Goal: Task Accomplishment & Management: Manage account settings

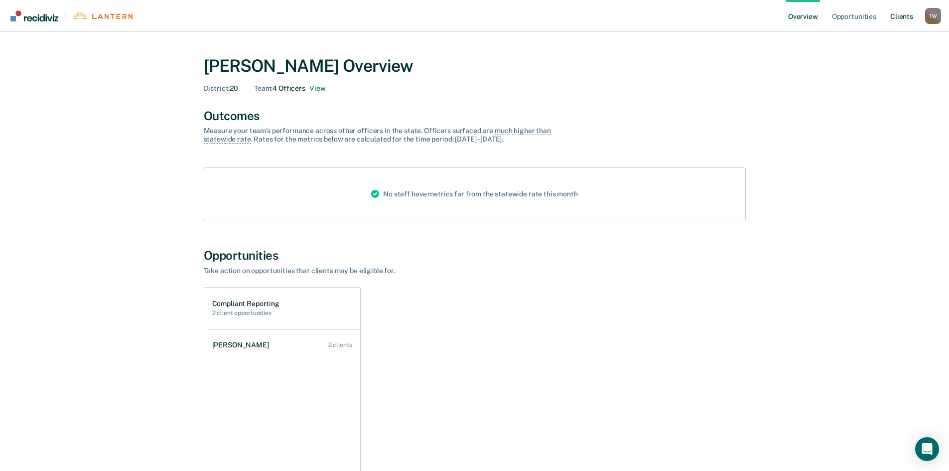
click at [904, 18] on link "Client s" at bounding box center [901, 16] width 27 height 32
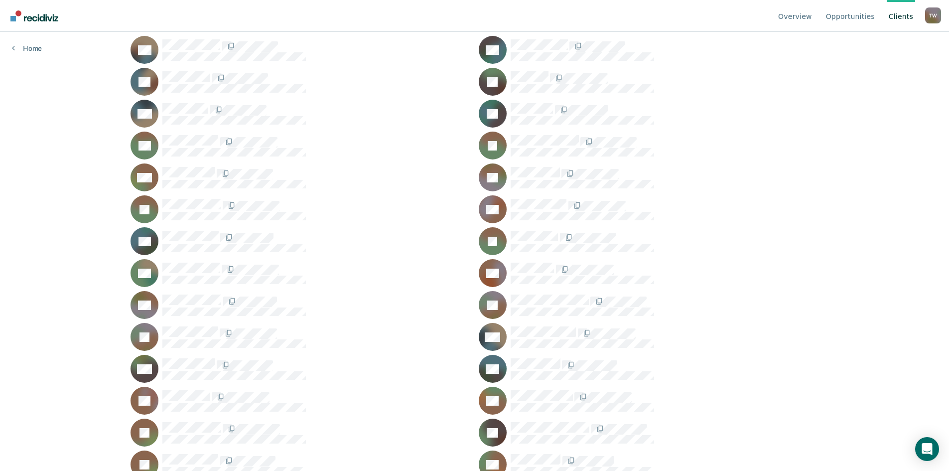
scroll to position [3835, 0]
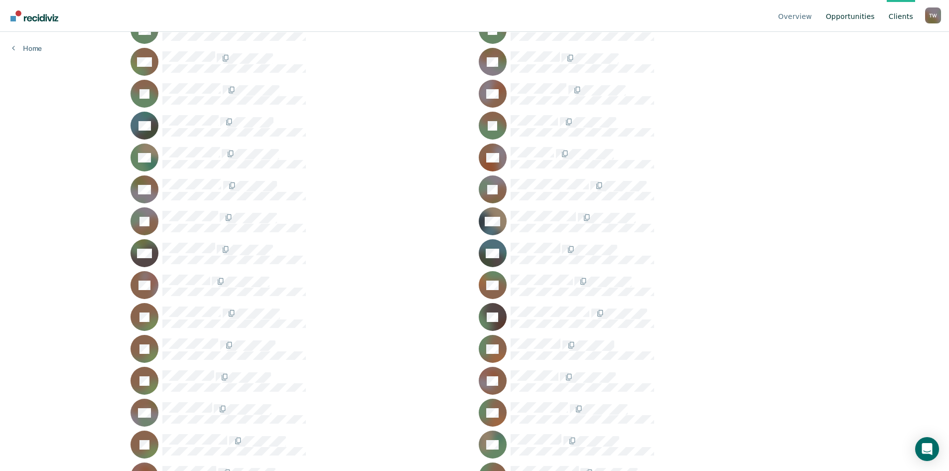
click at [862, 16] on link "Opportunities" at bounding box center [850, 16] width 53 height 32
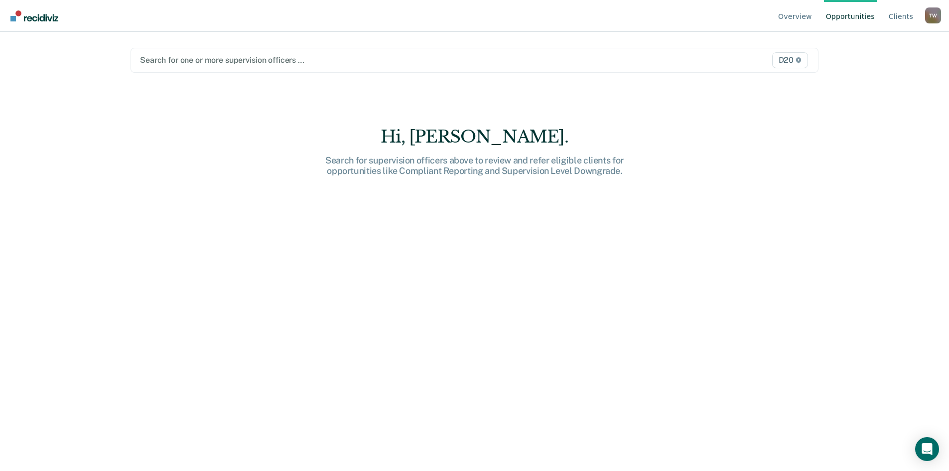
click at [786, 62] on span "D20" at bounding box center [790, 60] width 36 height 16
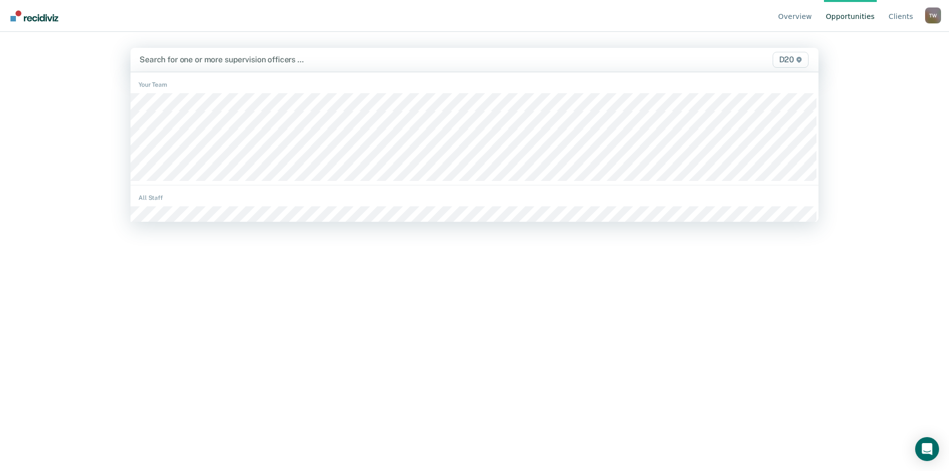
click at [185, 61] on div at bounding box center [373, 59] width 468 height 11
click at [185, 60] on div at bounding box center [373, 59] width 468 height 11
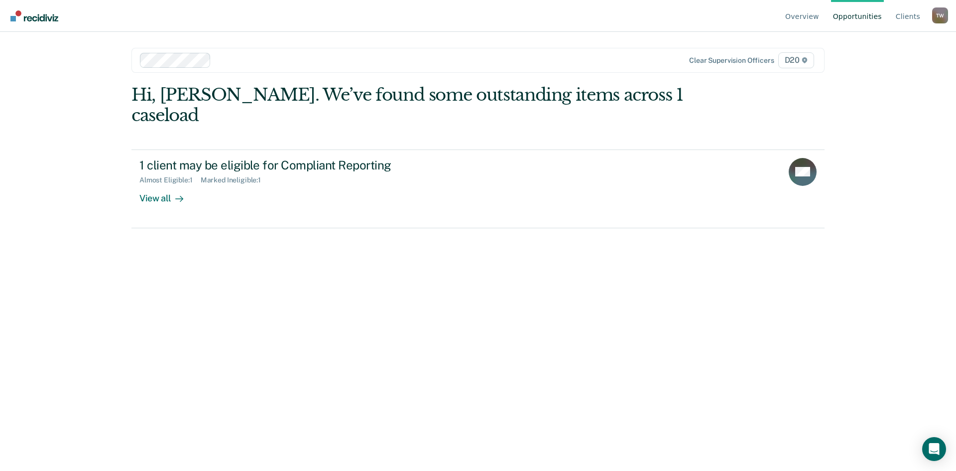
click at [241, 62] on div at bounding box center [413, 59] width 397 height 11
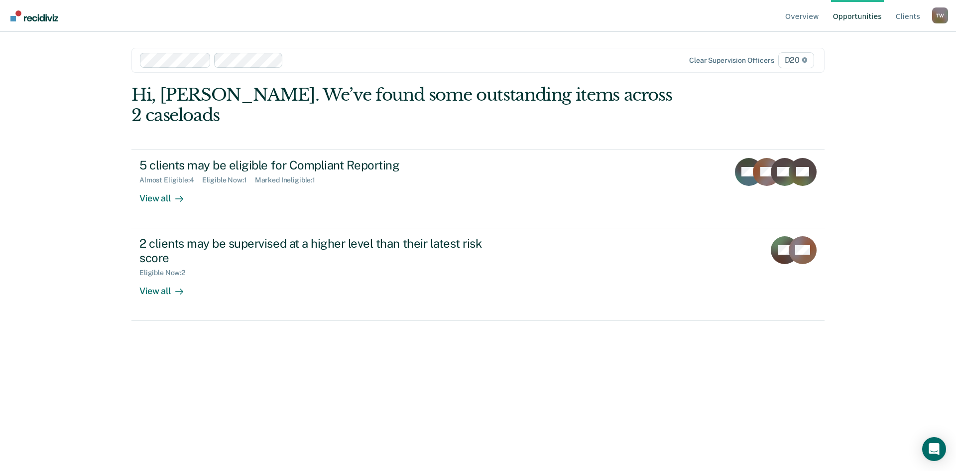
click at [305, 57] on div at bounding box center [449, 59] width 325 height 11
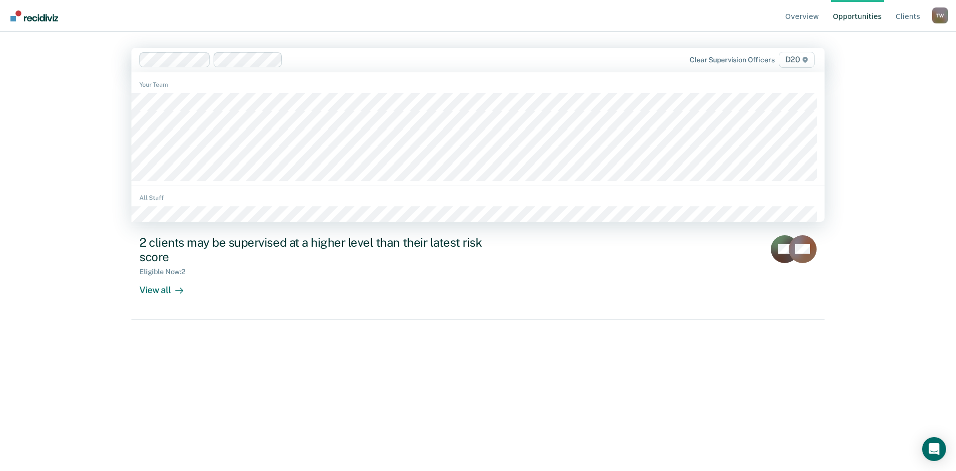
scroll to position [100, 0]
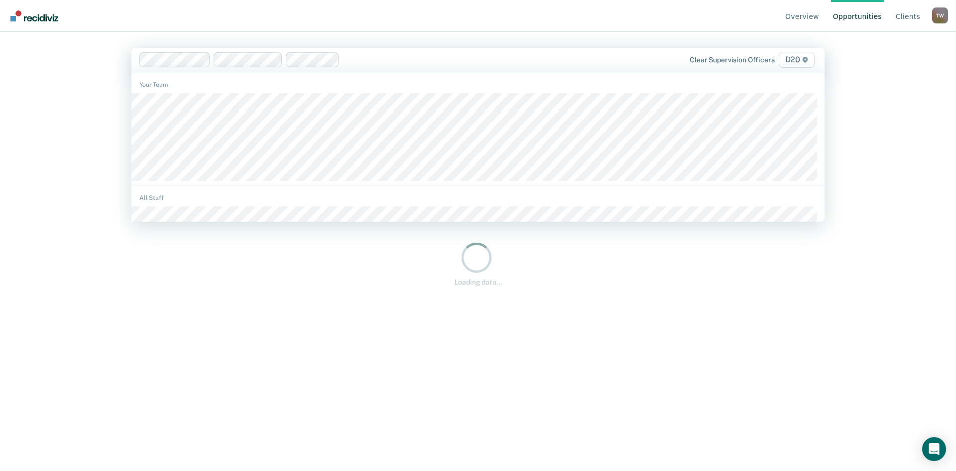
click at [364, 58] on div at bounding box center [478, 59] width 269 height 11
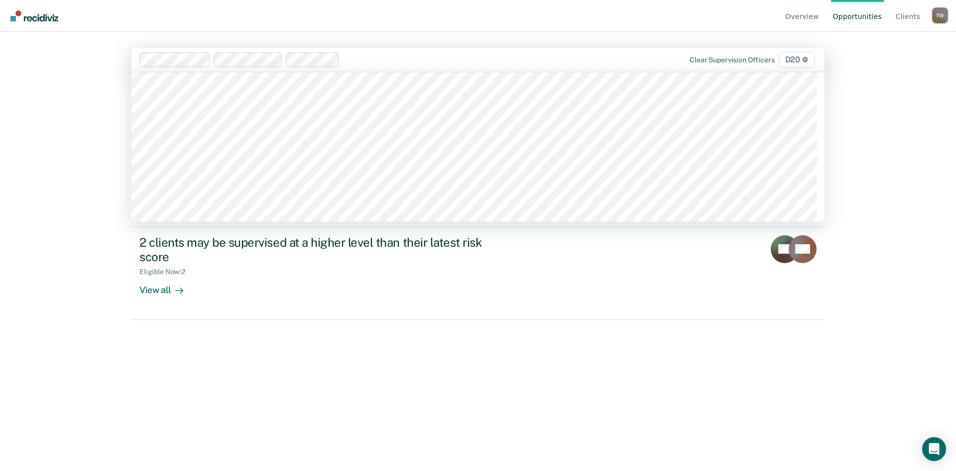
scroll to position [647, 0]
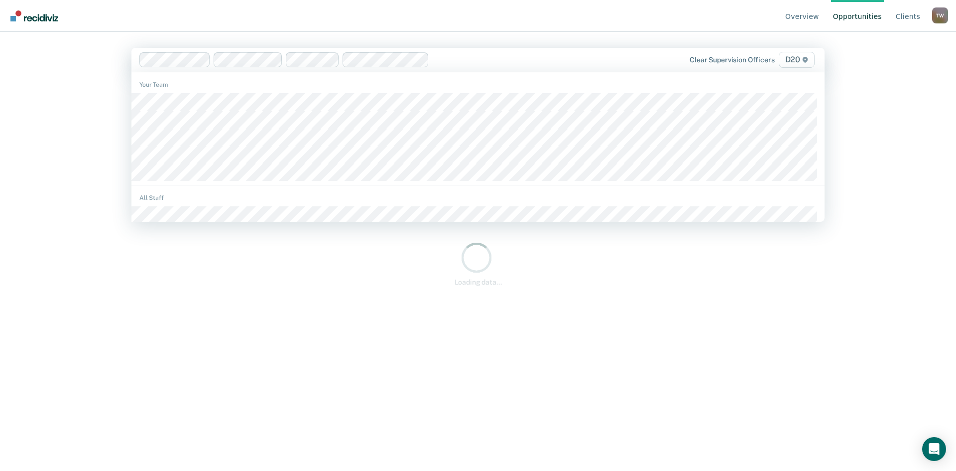
click at [460, 62] on div at bounding box center [522, 59] width 179 height 11
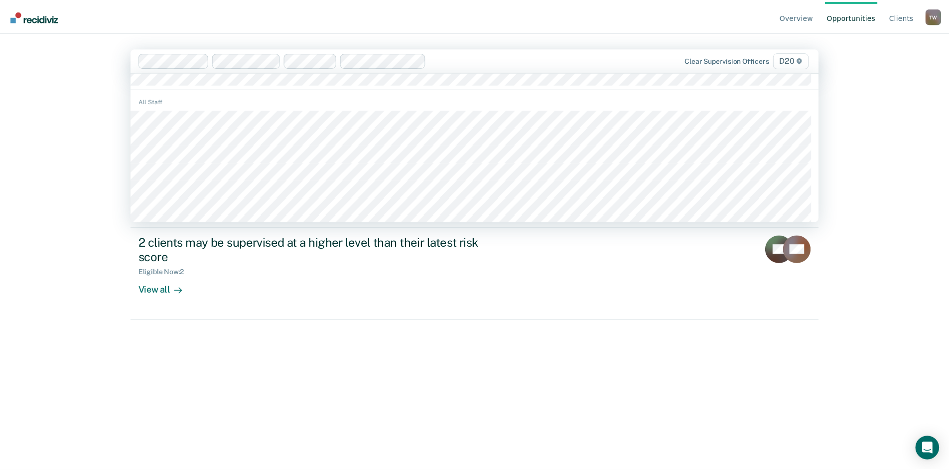
scroll to position [0, 0]
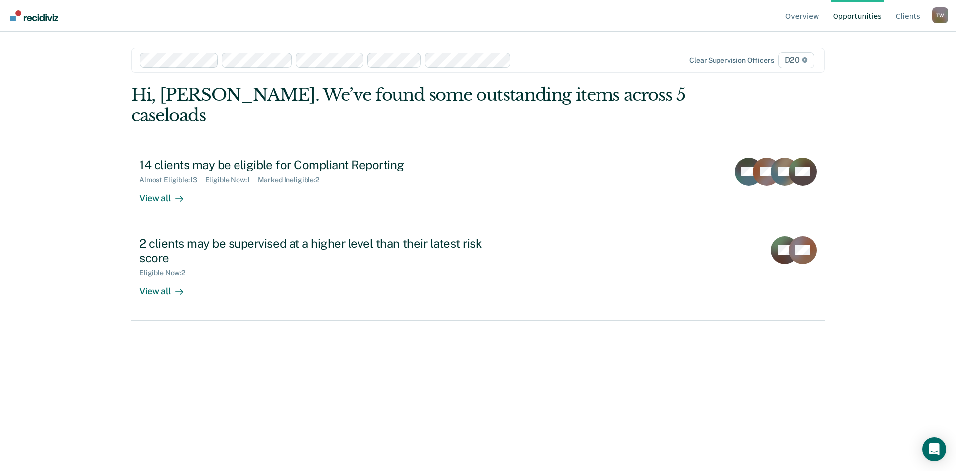
click at [83, 153] on div "Overview Opportunities Client s [PERSON_NAME] T W Profile How it works Log Out …" at bounding box center [478, 235] width 956 height 471
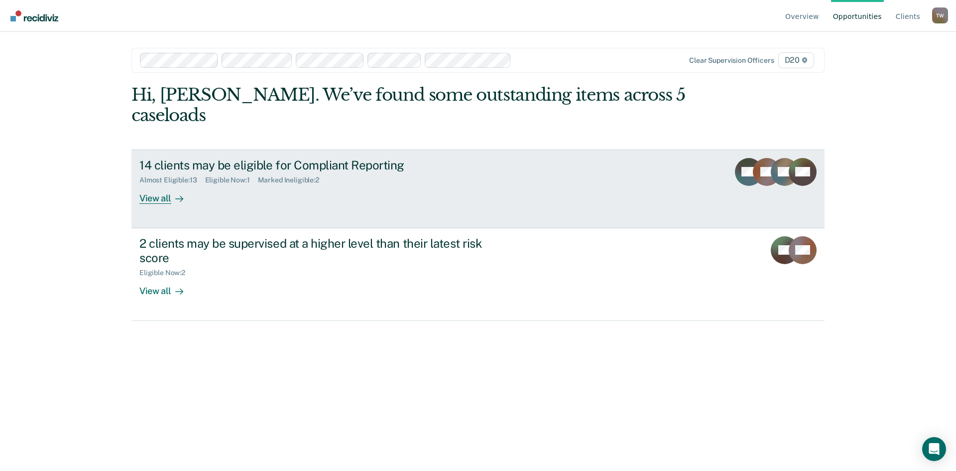
click at [163, 184] on div "View all" at bounding box center [167, 193] width 56 height 19
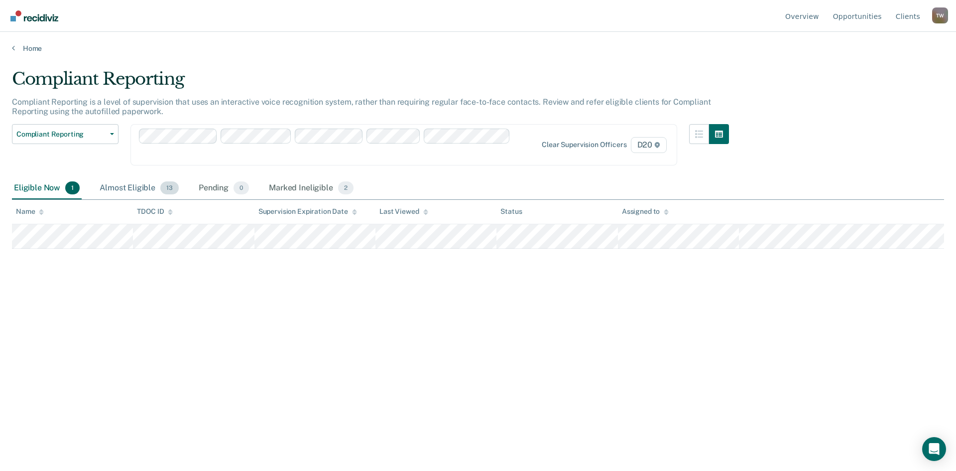
click at [137, 185] on div "Almost Eligible 13" at bounding box center [139, 188] width 83 height 22
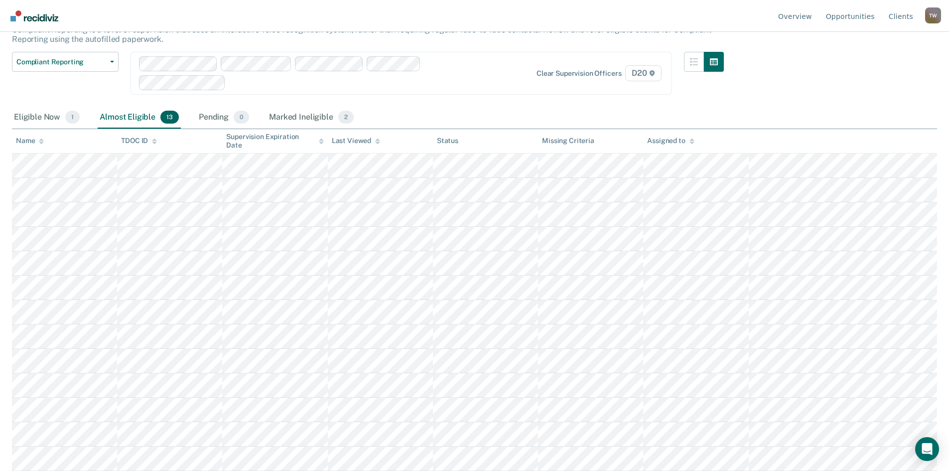
scroll to position [112, 0]
click at [35, 107] on div "Eligible Now 1" at bounding box center [47, 118] width 70 height 22
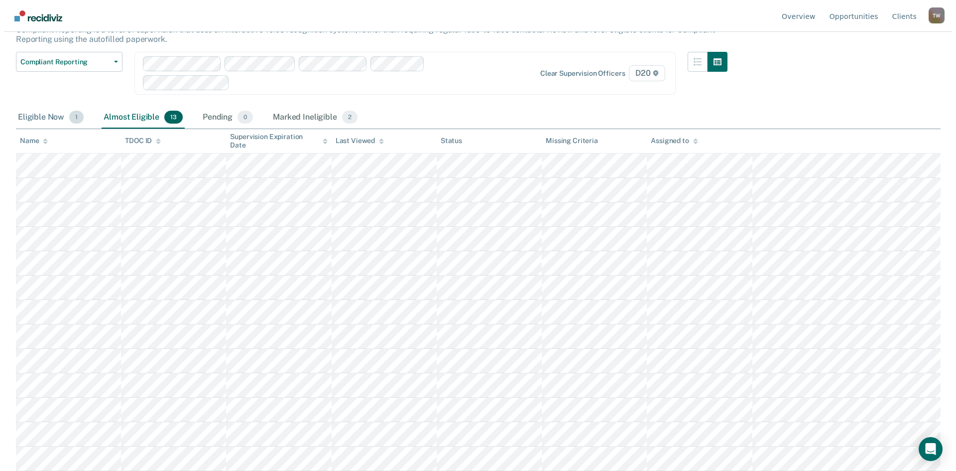
scroll to position [0, 0]
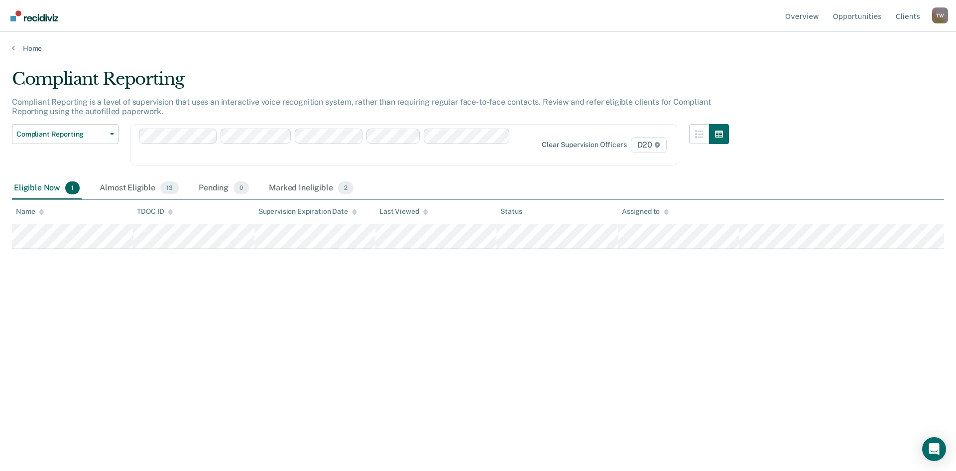
click at [482, 238] on tr at bounding box center [478, 236] width 932 height 24
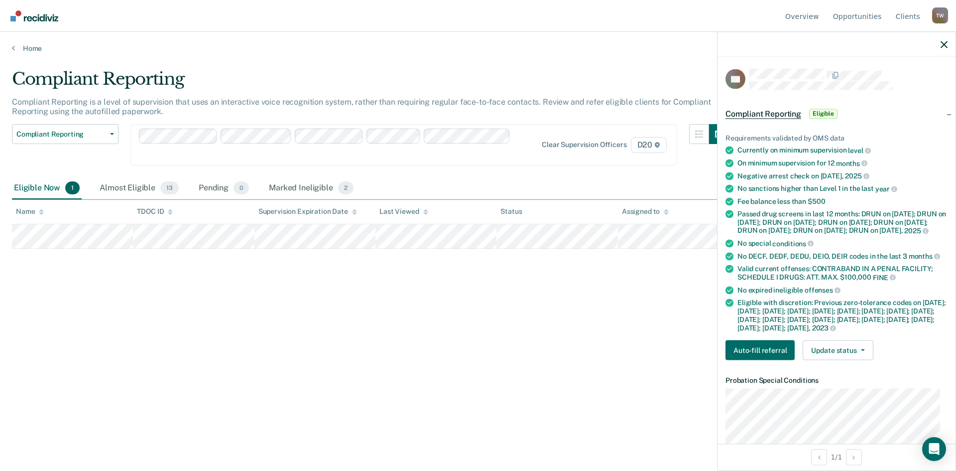
click at [517, 315] on div "Compliant Reporting Compliant Reporting is a level of supervision that uses an …" at bounding box center [478, 232] width 932 height 327
click at [947, 44] on icon "button" at bounding box center [944, 44] width 7 height 7
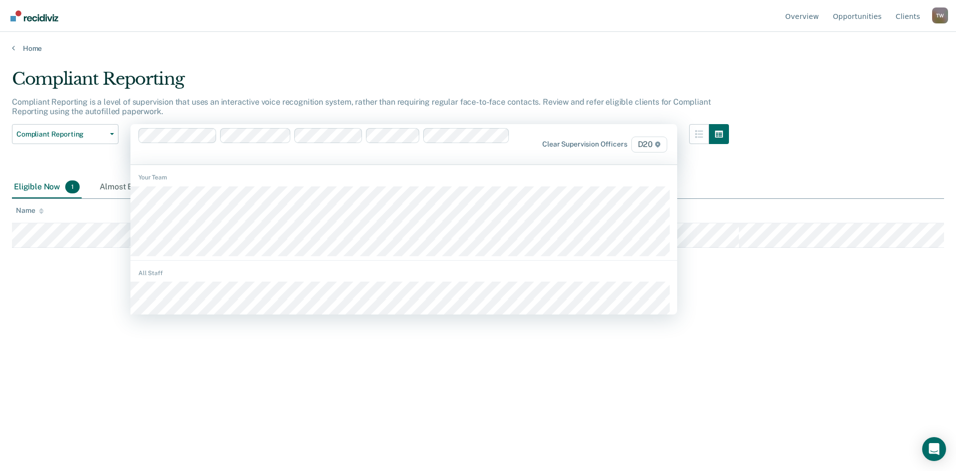
click at [653, 144] on span "D20" at bounding box center [650, 144] width 36 height 16
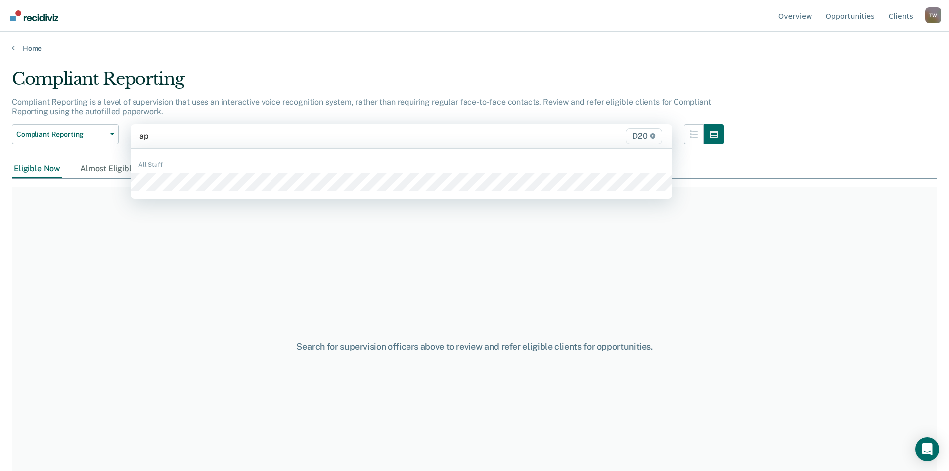
type input "apr"
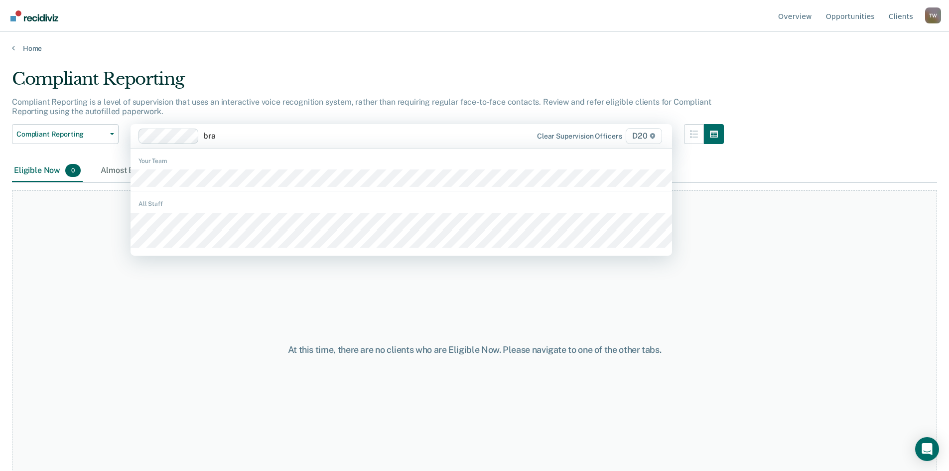
type input "bran"
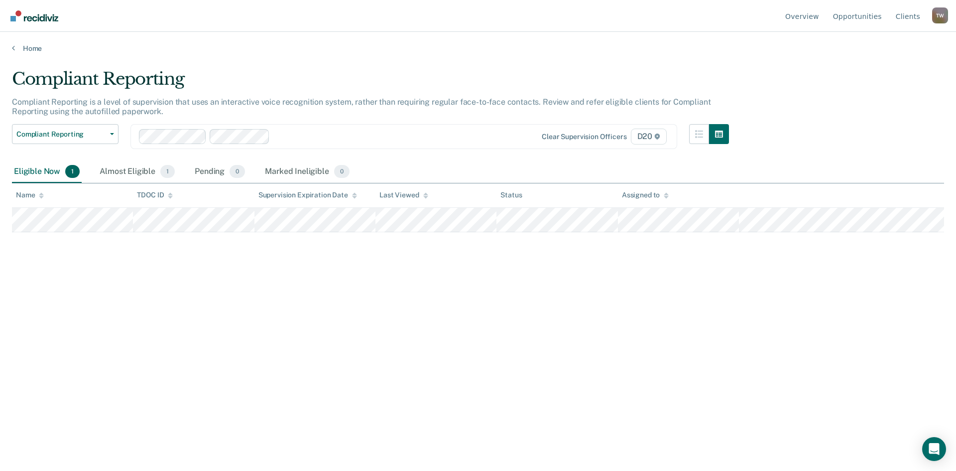
drag, startPoint x: 49, startPoint y: 234, endPoint x: 31, endPoint y: 242, distance: 19.8
click at [30, 242] on div "Compliant Reporting Compliant Reporting is a level of supervision that uses an …" at bounding box center [478, 232] width 932 height 327
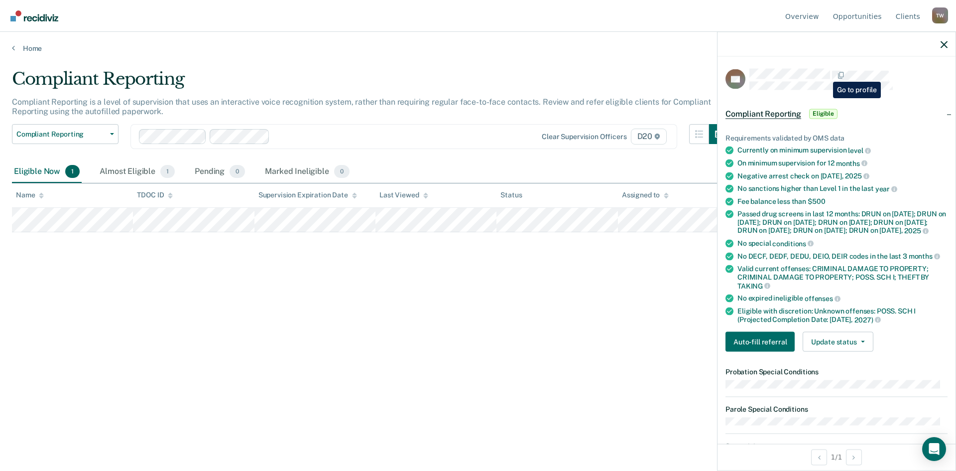
drag, startPoint x: 831, startPoint y: 77, endPoint x: 503, endPoint y: 292, distance: 391.8
click at [503, 292] on div "Compliant Reporting Compliant Reporting is a level of supervision that uses an …" at bounding box center [478, 232] width 932 height 327
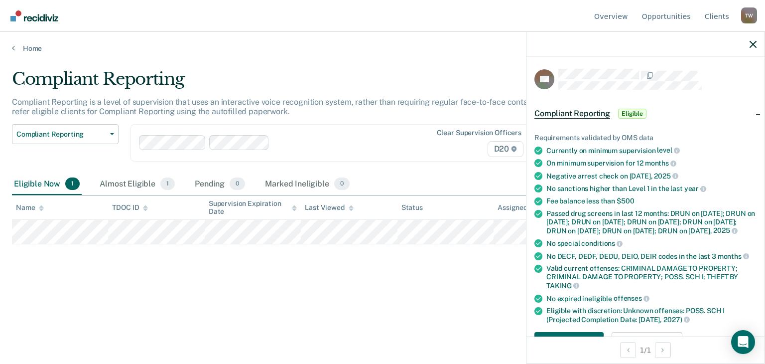
click at [757, 44] on div at bounding box center [645, 44] width 238 height 25
click at [751, 43] on icon "button" at bounding box center [753, 44] width 7 height 7
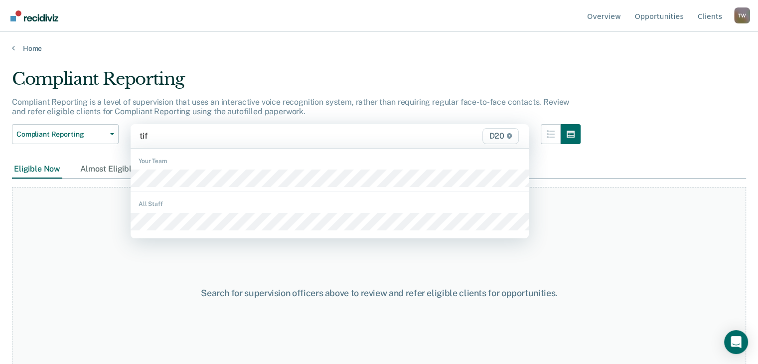
type input "tiff"
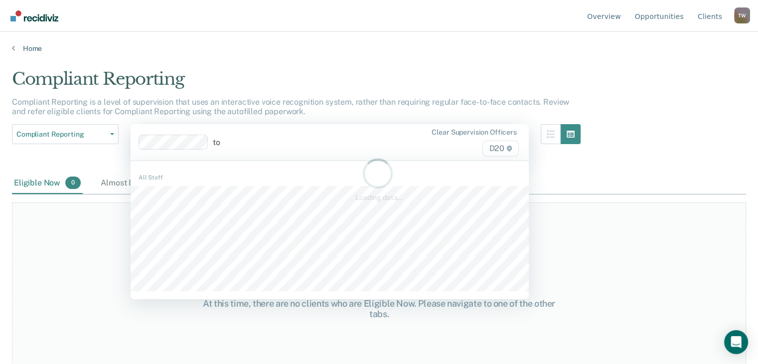
type input "[PERSON_NAME]"
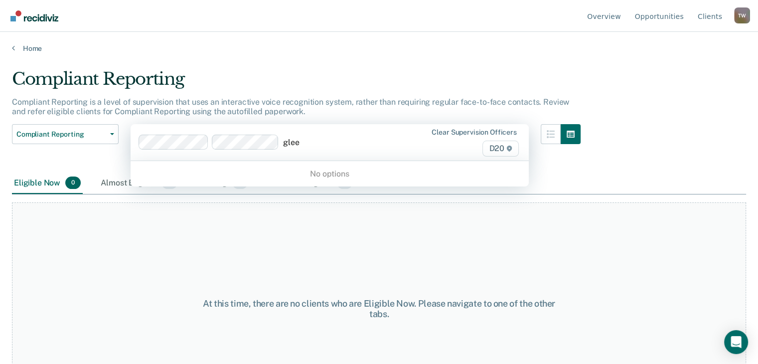
type input "gle"
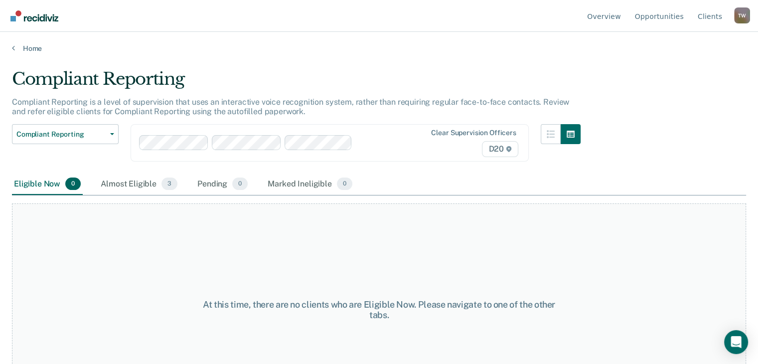
scroll to position [50, 0]
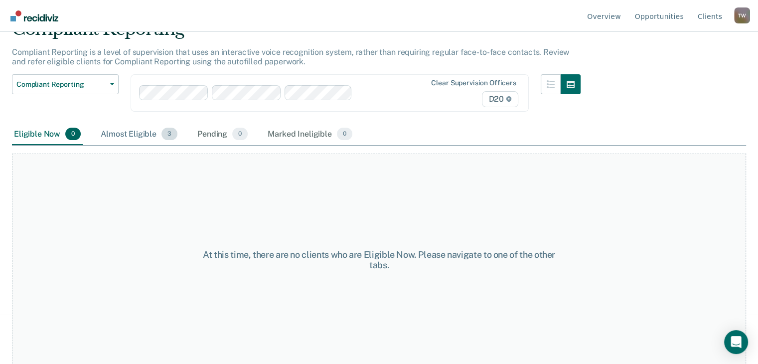
click at [146, 131] on div "Almost Eligible 3" at bounding box center [139, 135] width 81 height 22
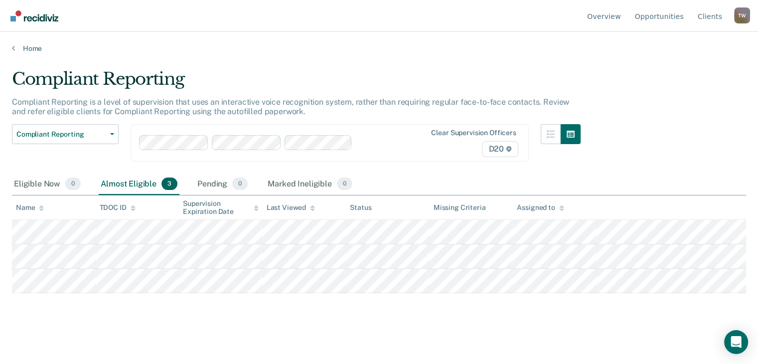
scroll to position [0, 0]
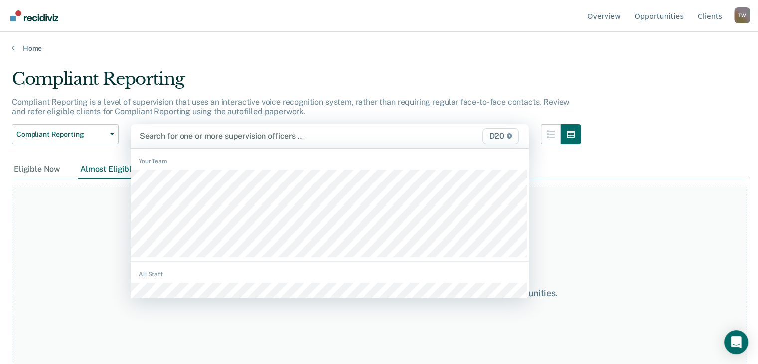
click at [214, 132] on div at bounding box center [271, 135] width 265 height 11
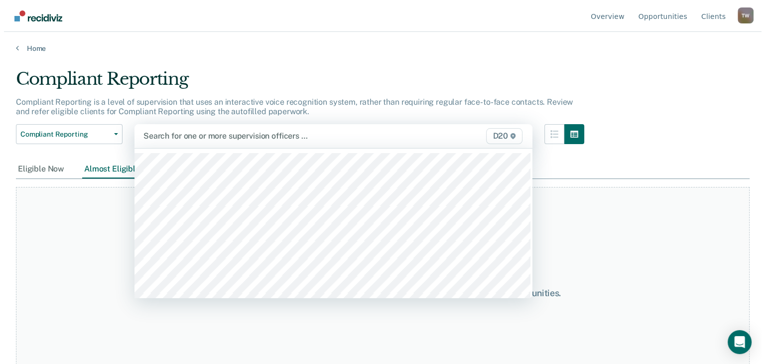
scroll to position [149, 0]
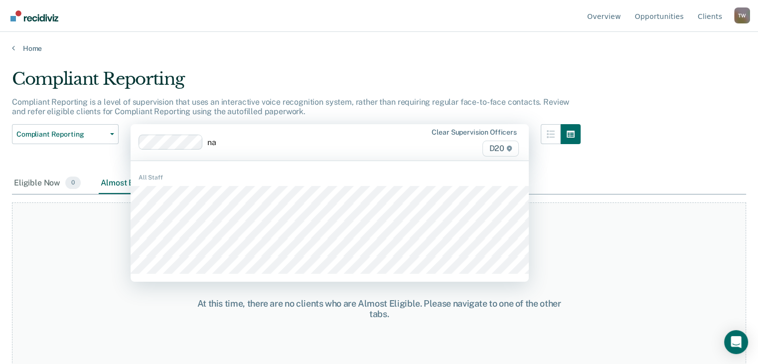
type input "nat"
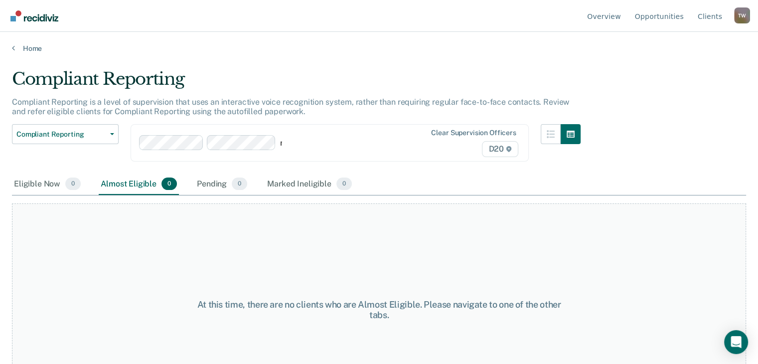
type input "na"
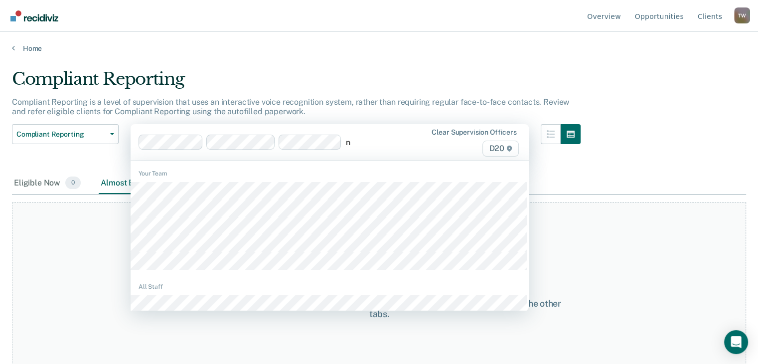
type input "na"
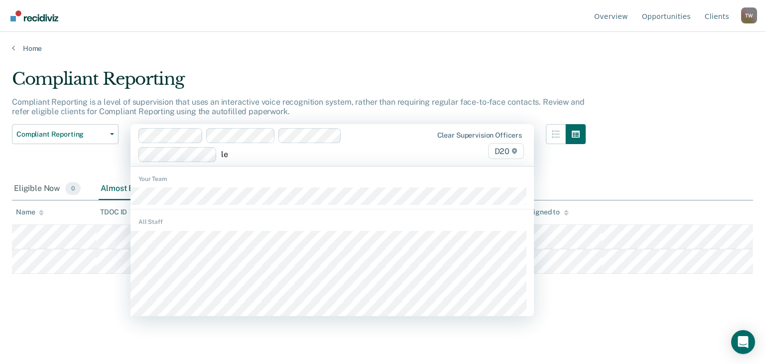
type input "lex"
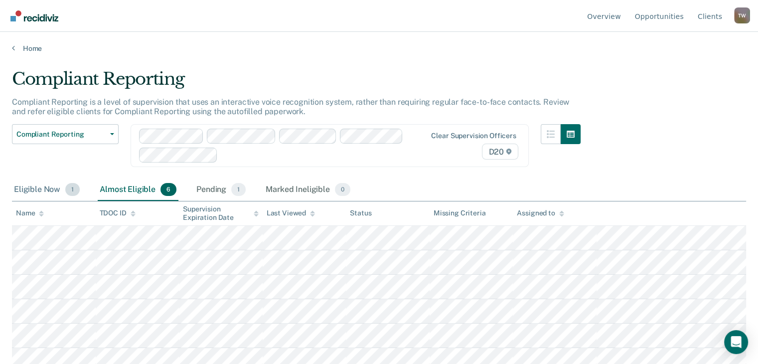
click at [41, 185] on div "Eligible Now 1" at bounding box center [47, 190] width 70 height 22
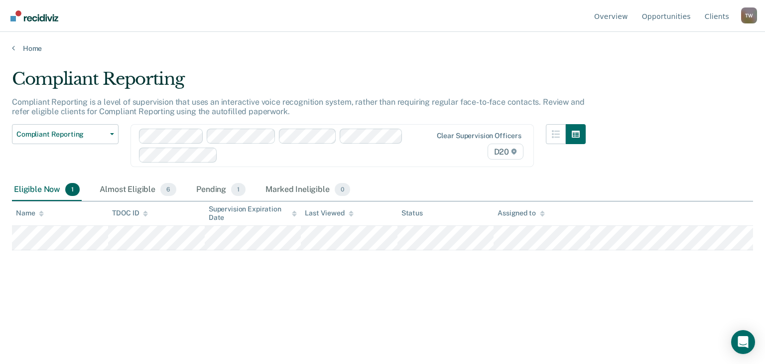
click at [268, 156] on div at bounding box center [315, 154] width 187 height 11
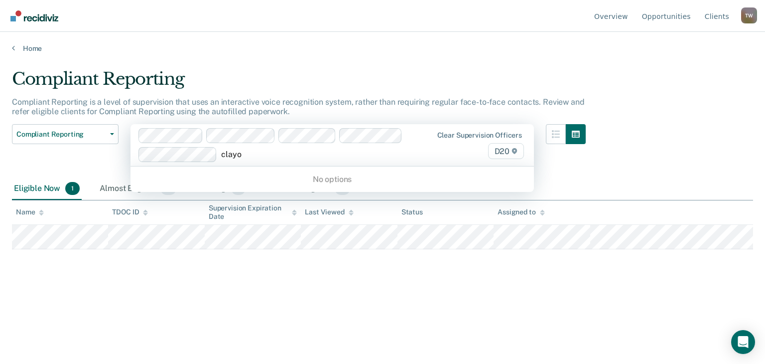
type input "clay"
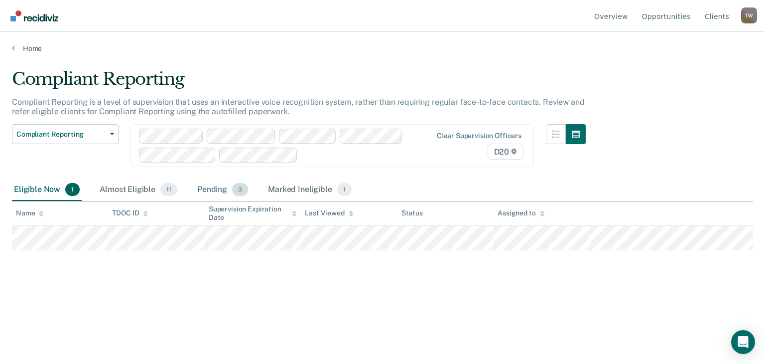
click at [213, 190] on div "Pending 3" at bounding box center [222, 190] width 55 height 22
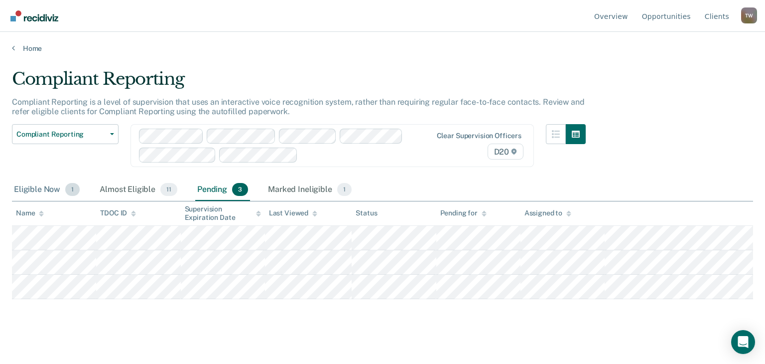
click at [42, 190] on div "Eligible Now 1" at bounding box center [47, 190] width 70 height 22
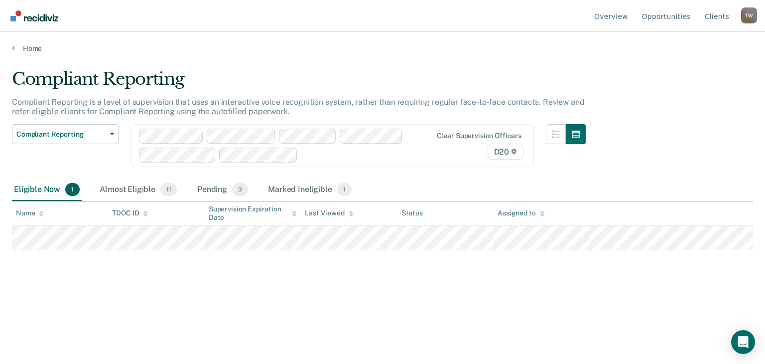
click at [263, 296] on div "Compliant Reporting Compliant Reporting is a level of supervision that uses an …" at bounding box center [382, 195] width 741 height 252
click at [200, 185] on div "Pending 3" at bounding box center [222, 190] width 55 height 22
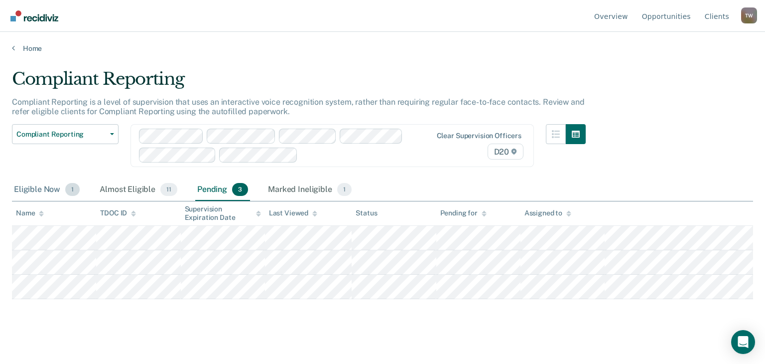
click at [42, 194] on div "Eligible Now 1" at bounding box center [47, 190] width 70 height 22
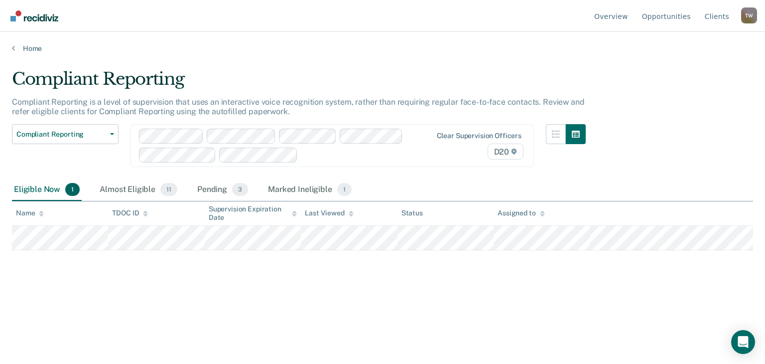
click at [350, 210] on icon at bounding box center [351, 213] width 5 height 6
click at [211, 187] on div "Pending 3" at bounding box center [222, 190] width 55 height 22
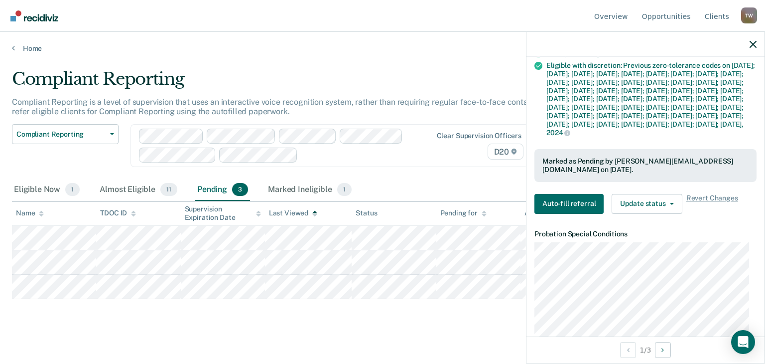
scroll to position [249, 0]
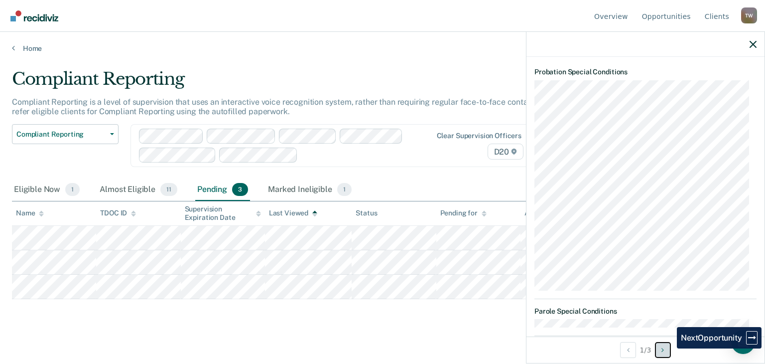
click at [669, 348] on button "Next Opportunity" at bounding box center [663, 350] width 16 height 16
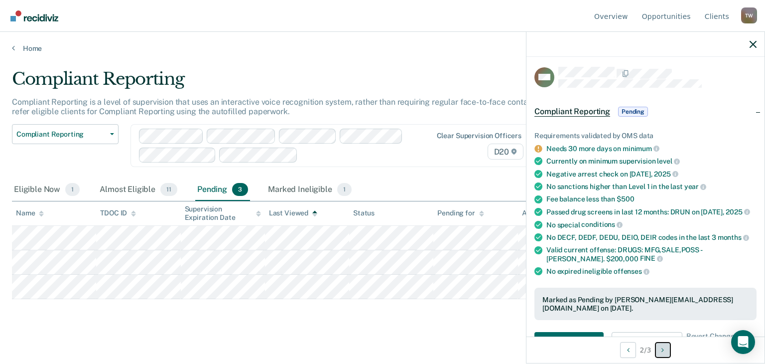
scroll to position [0, 0]
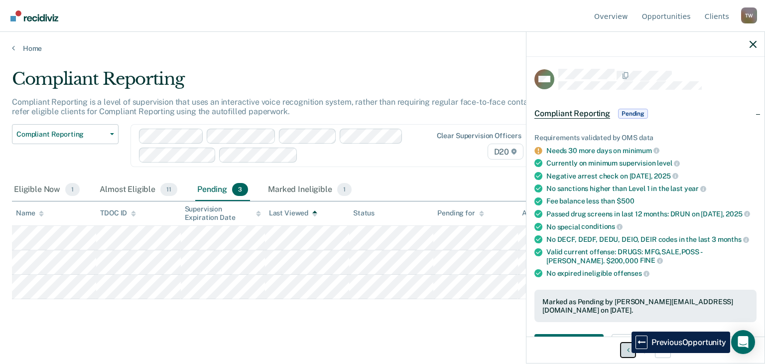
click at [624, 353] on button "Previous Opportunity" at bounding box center [628, 350] width 16 height 16
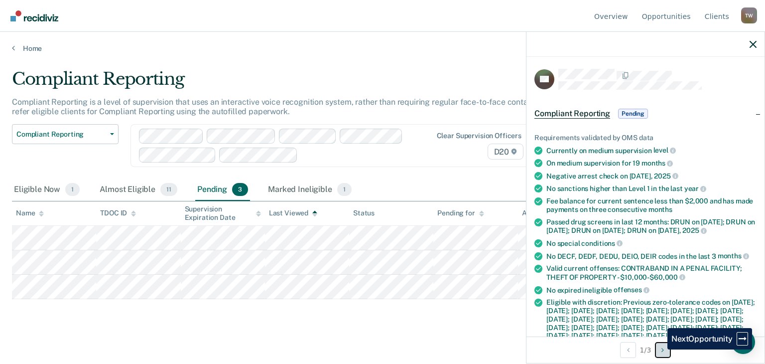
click at [660, 349] on button "Next Opportunity" at bounding box center [663, 350] width 16 height 16
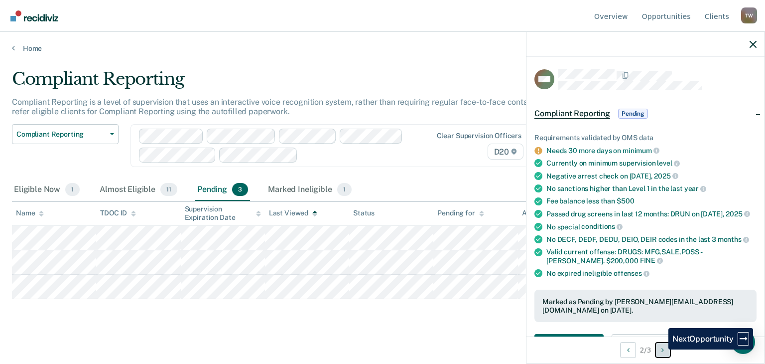
click at [661, 349] on button "Next Opportunity" at bounding box center [663, 350] width 16 height 16
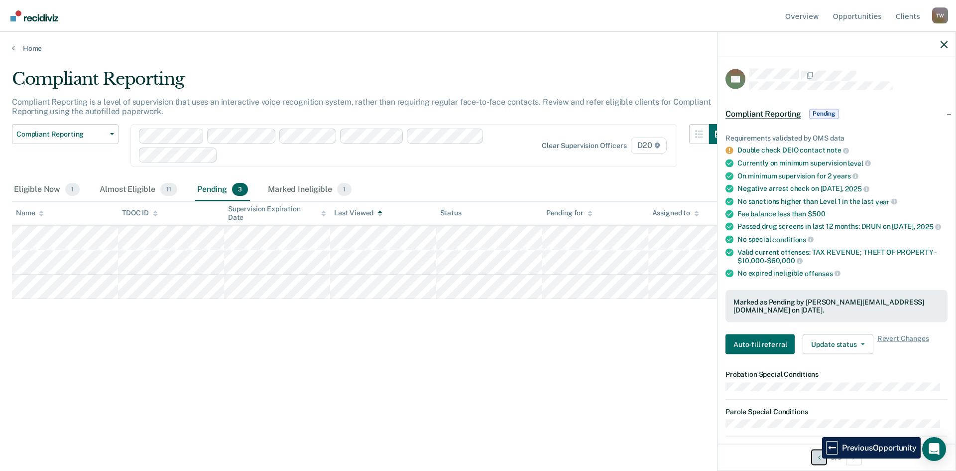
click at [815, 458] on button "Previous Opportunity" at bounding box center [819, 457] width 16 height 16
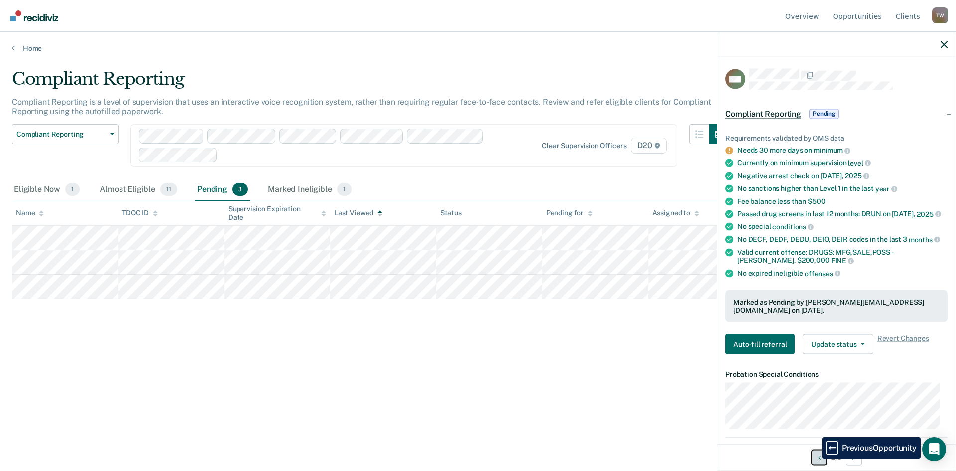
click at [815, 458] on button "Previous Opportunity" at bounding box center [819, 457] width 16 height 16
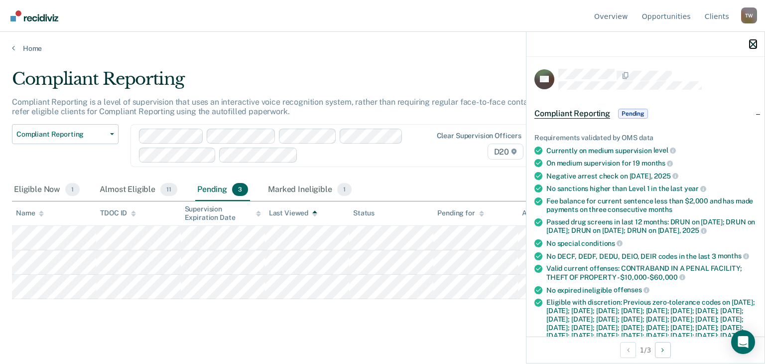
click at [754, 40] on button "button" at bounding box center [753, 44] width 7 height 8
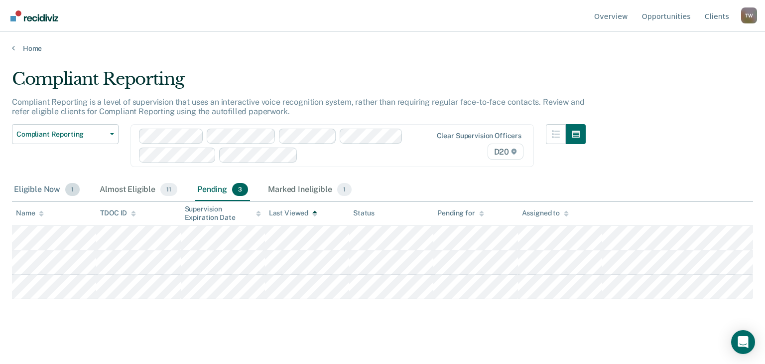
click at [38, 186] on div "Eligible Now 1" at bounding box center [47, 190] width 70 height 22
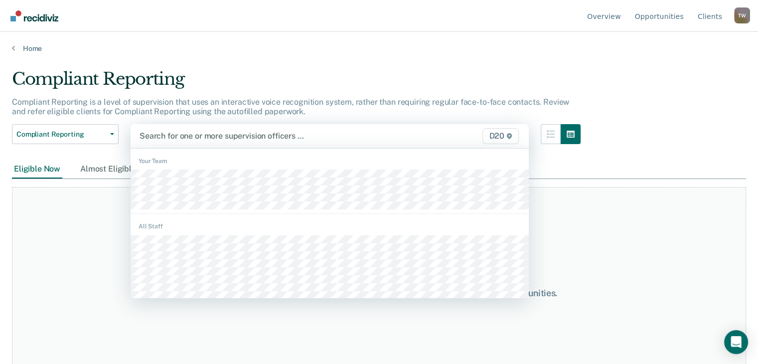
click at [172, 133] on div at bounding box center [271, 135] width 265 height 11
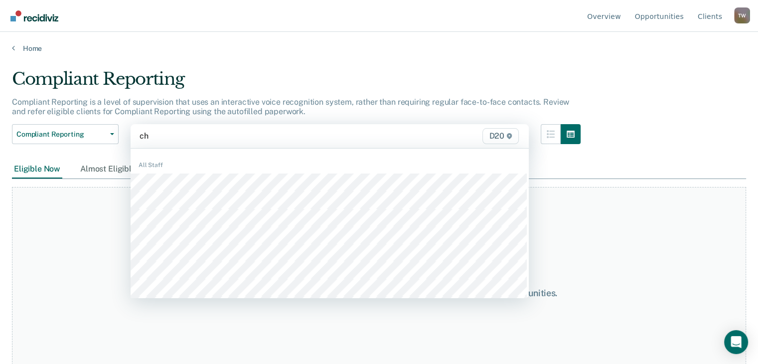
type input "chr"
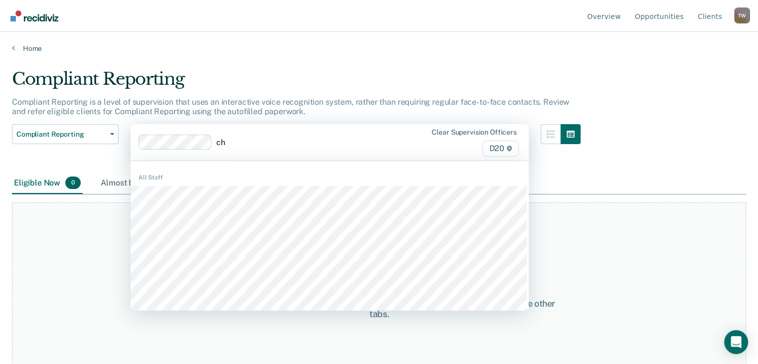
type input "cha"
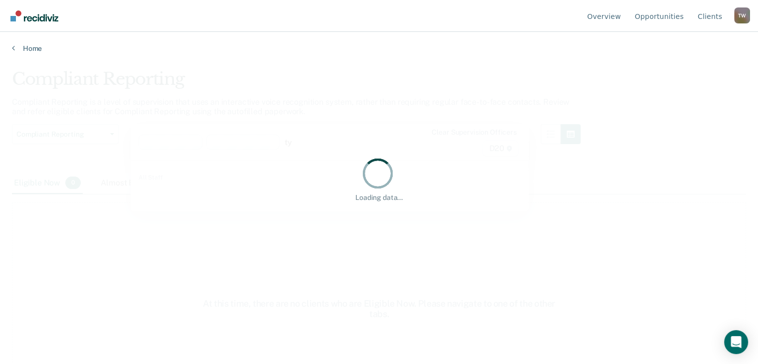
type input "tyl"
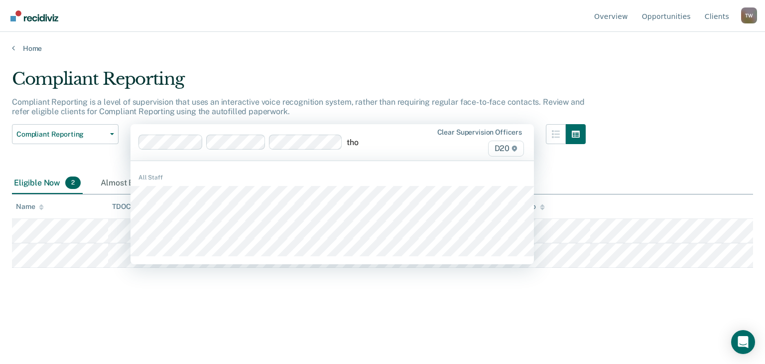
type input "[PERSON_NAME]"
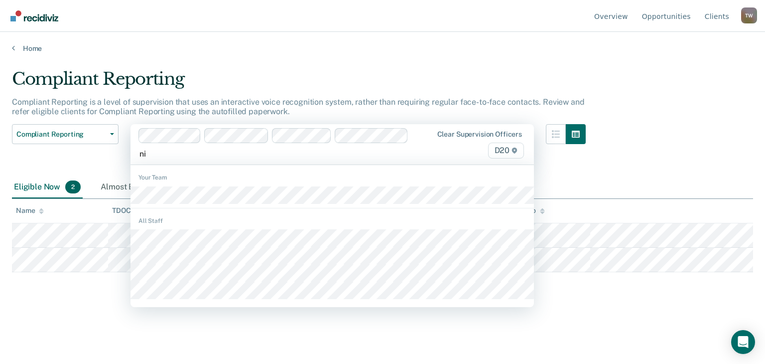
type input "nik"
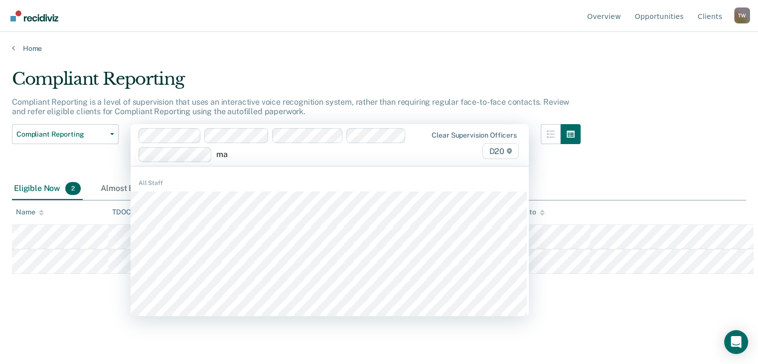
type input "mat"
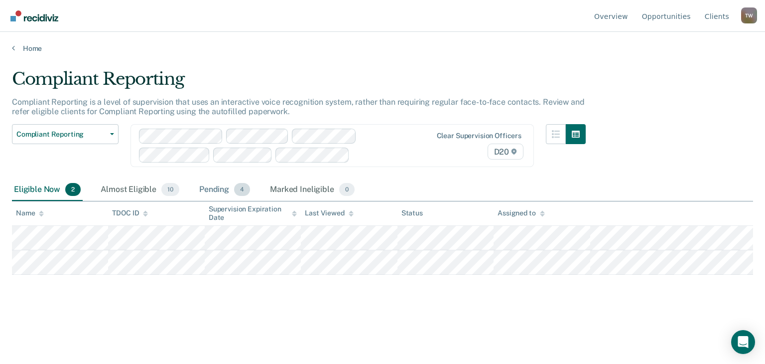
click at [215, 191] on div "Pending 4" at bounding box center [224, 190] width 55 height 22
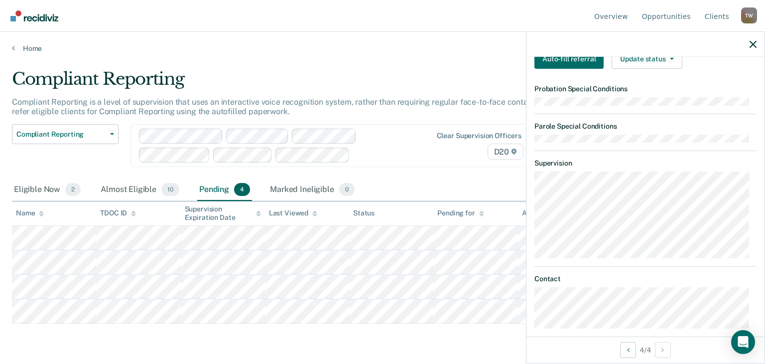
scroll to position [163, 0]
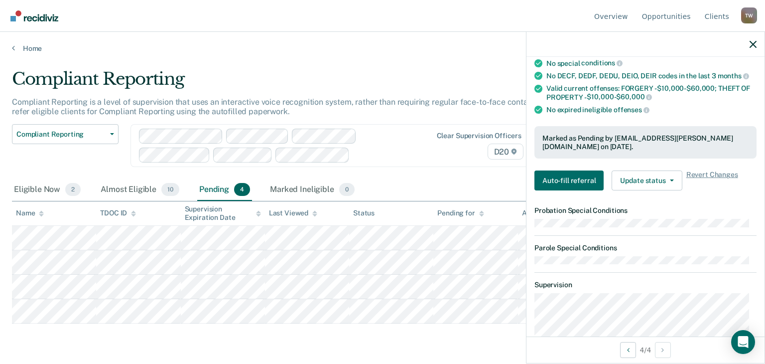
click at [268, 339] on main "Compliant Reporting Compliant Reporting is a level of supervision that uses an …" at bounding box center [382, 207] width 765 height 308
click at [755, 44] on icon "button" at bounding box center [753, 44] width 7 height 7
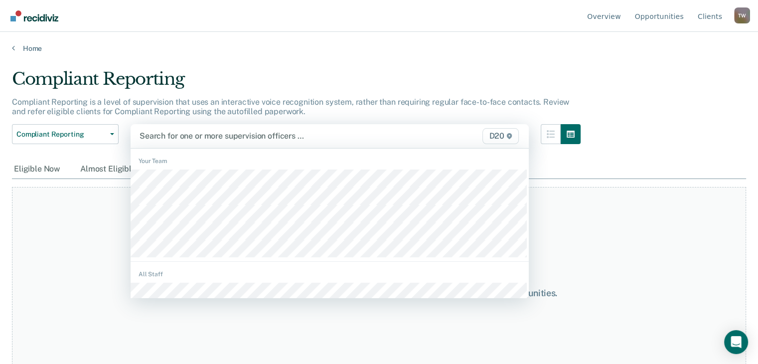
click at [450, 133] on div "D20" at bounding box center [463, 136] width 115 height 16
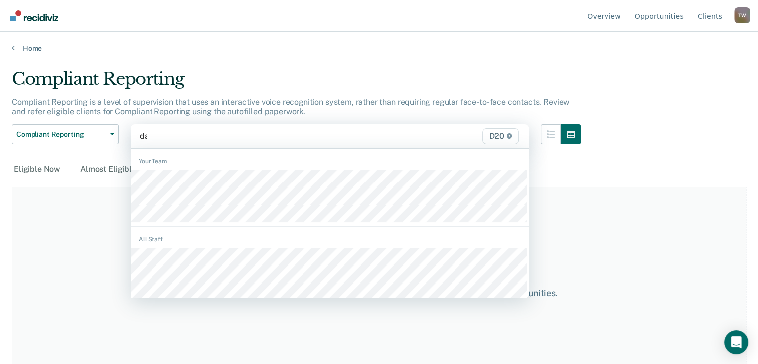
type input "[PERSON_NAME]"
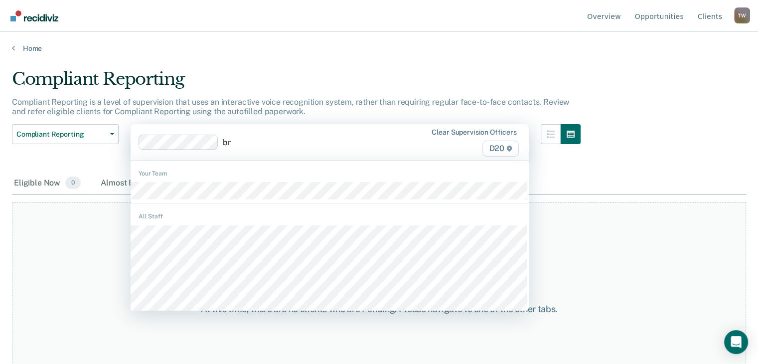
type input "bri"
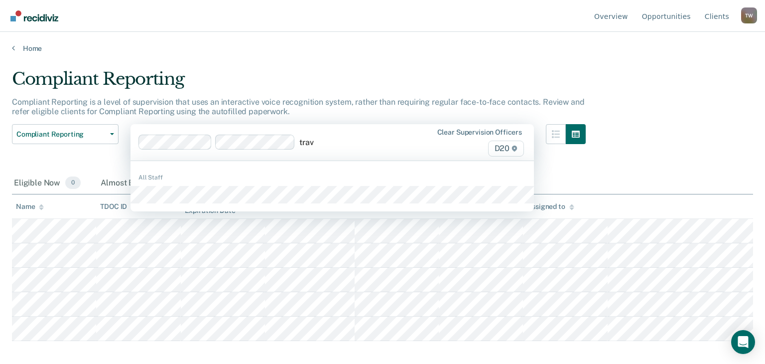
type input "travi"
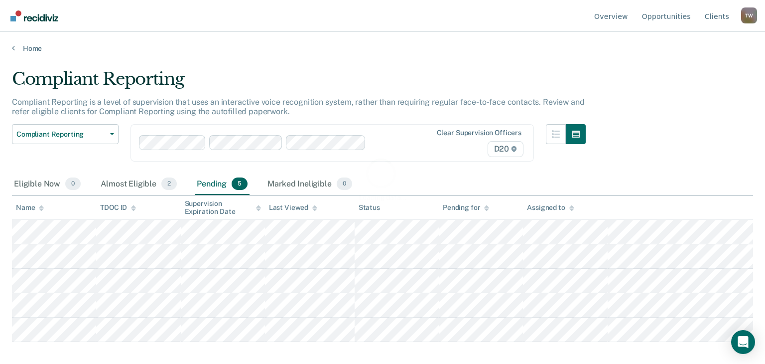
click at [34, 182] on div "Loading data..." at bounding box center [382, 179] width 709 height 46
click at [41, 184] on div "Eligible Now 0" at bounding box center [47, 184] width 71 height 22
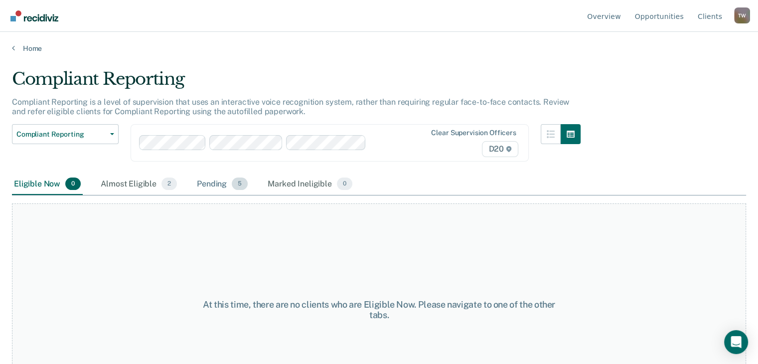
click at [203, 177] on div "Pending 5" at bounding box center [222, 184] width 55 height 22
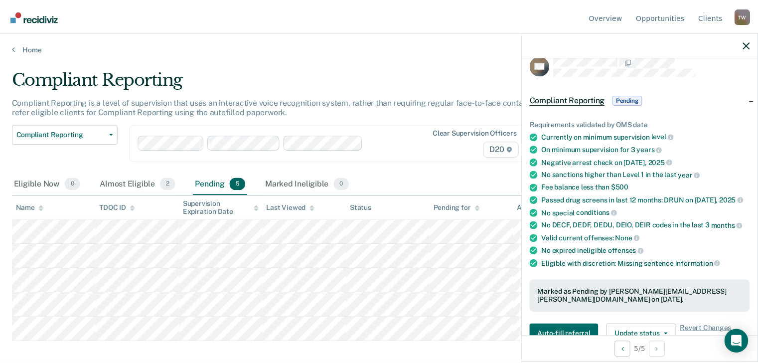
scroll to position [0, 0]
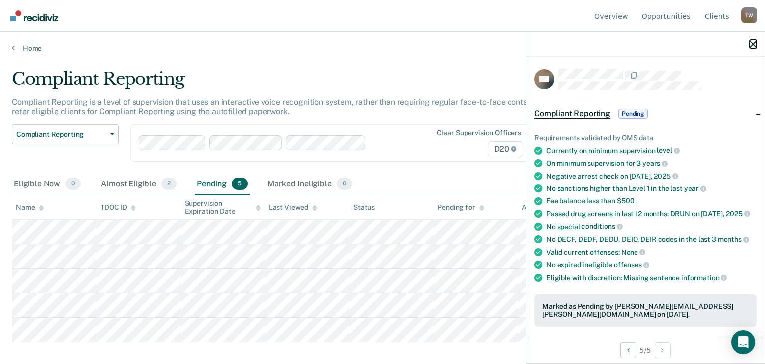
click at [753, 44] on icon "button" at bounding box center [753, 44] width 7 height 7
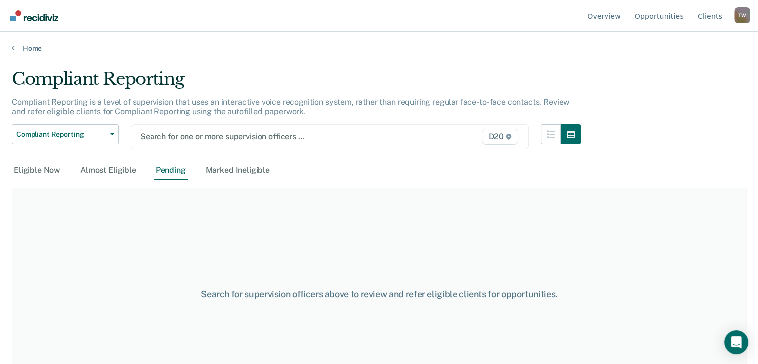
click at [257, 134] on div at bounding box center [272, 135] width 264 height 11
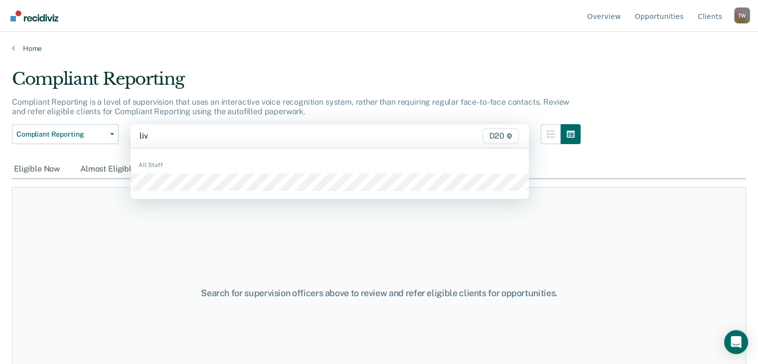
type input "live"
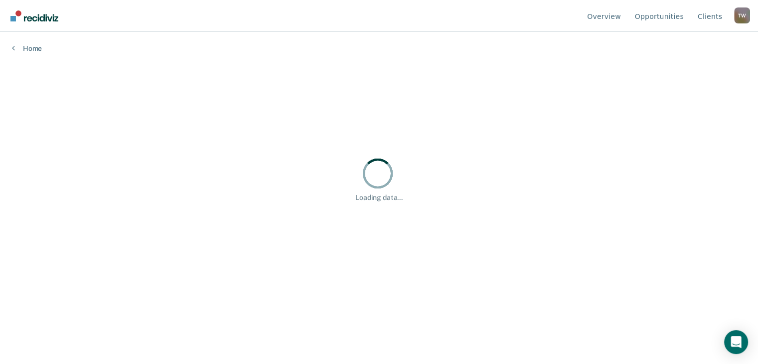
type input "g"
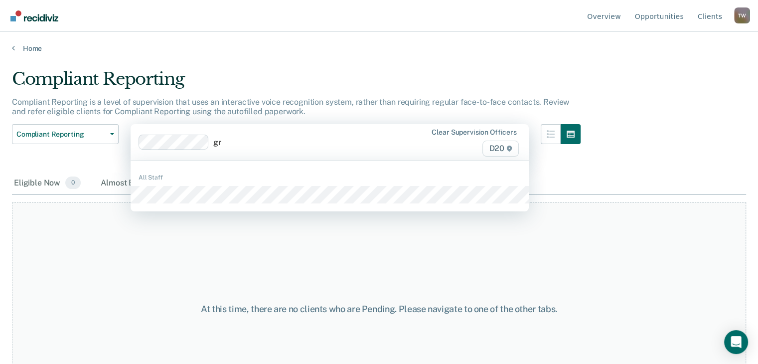
type input "gri"
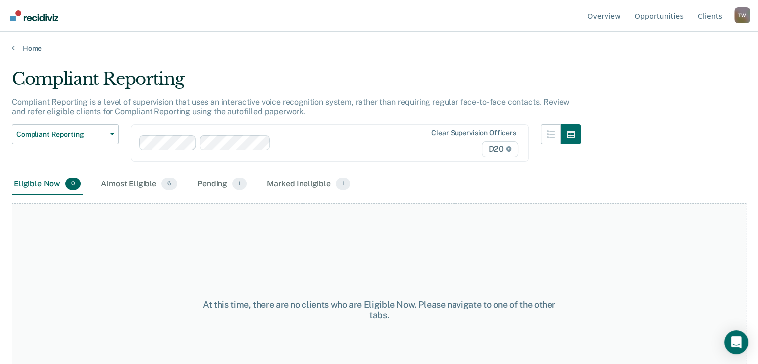
click at [317, 141] on div at bounding box center [339, 142] width 130 height 11
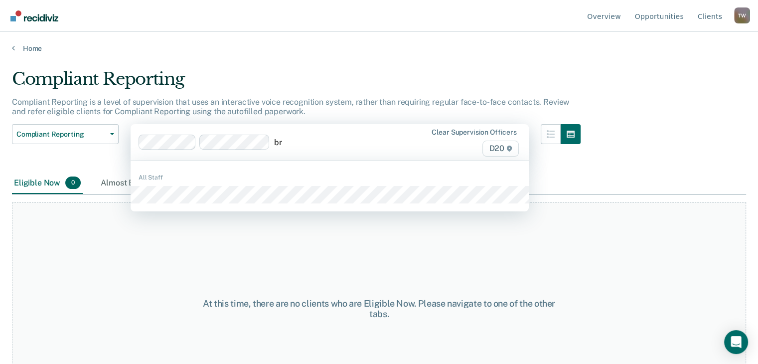
type input "b"
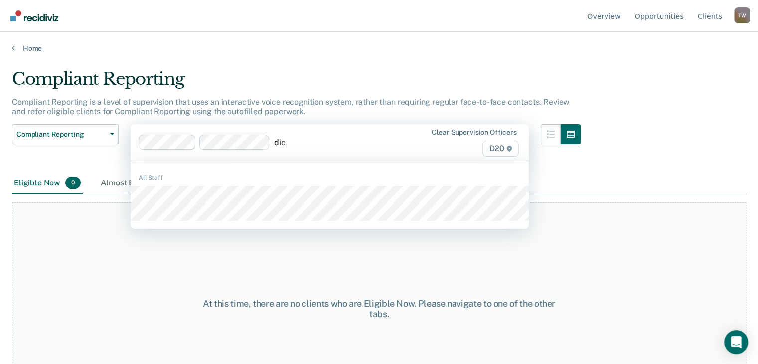
type input "dick"
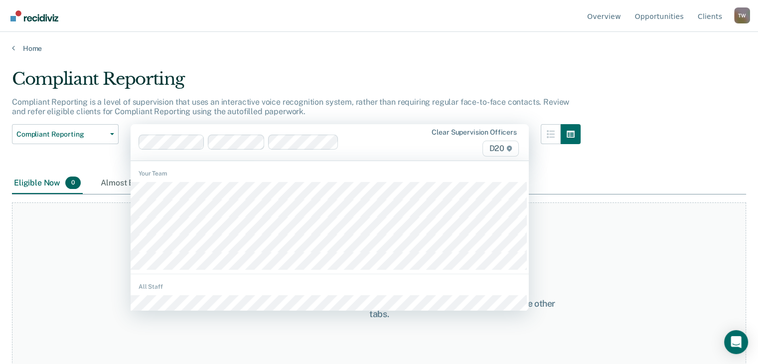
click at [362, 142] on div at bounding box center [374, 141] width 62 height 11
type input "h"
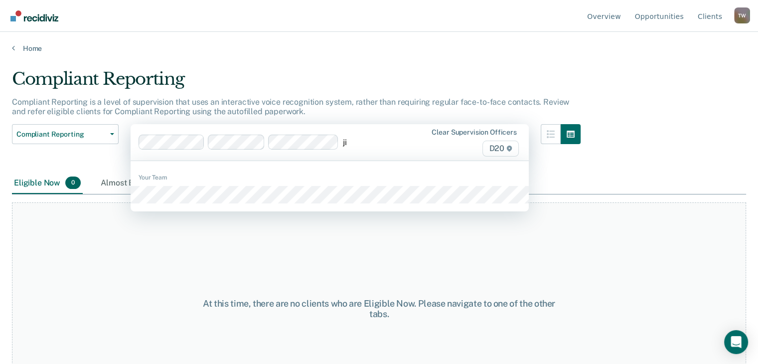
type input "[PERSON_NAME]"
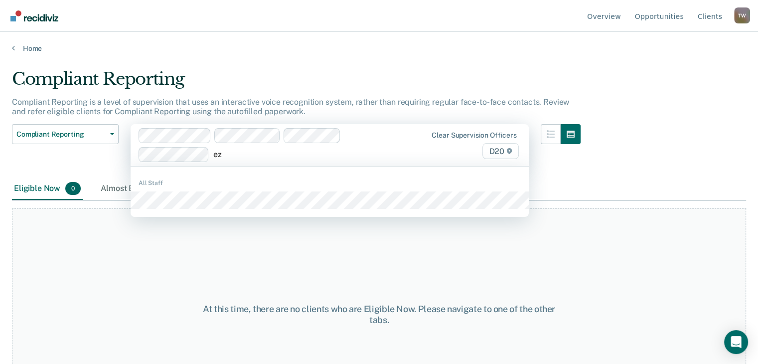
type input "ezr"
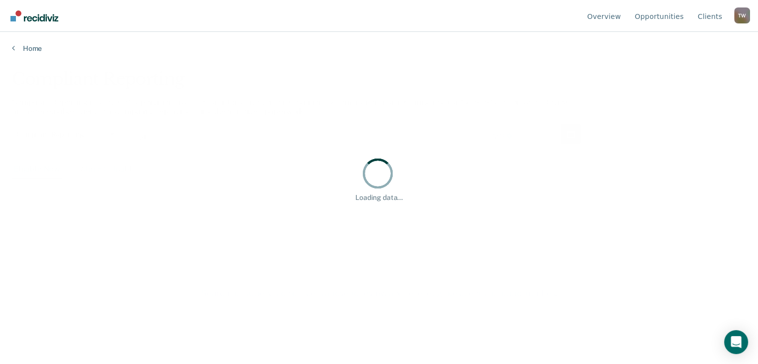
type input "jam"
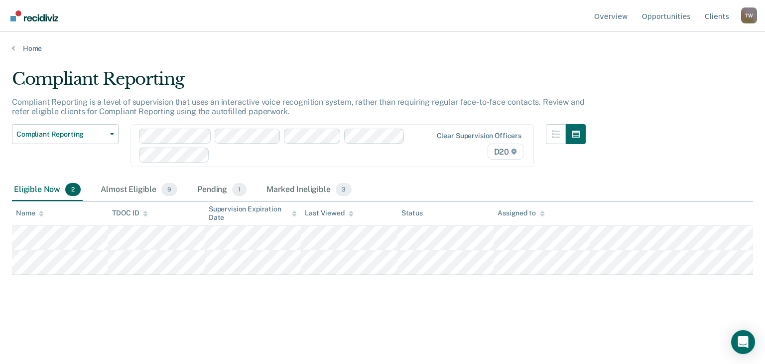
click at [251, 156] on div at bounding box center [311, 154] width 195 height 11
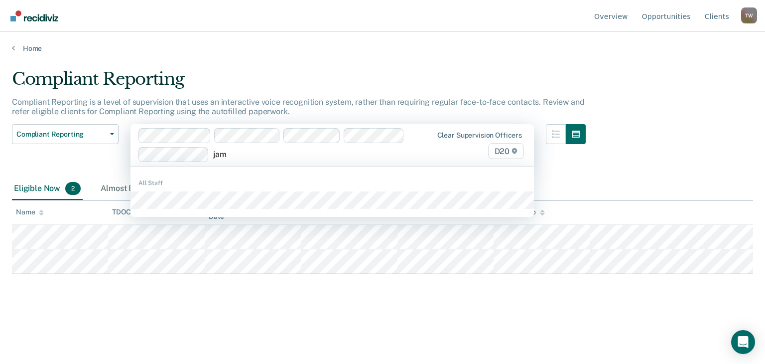
type input "[PERSON_NAME]"
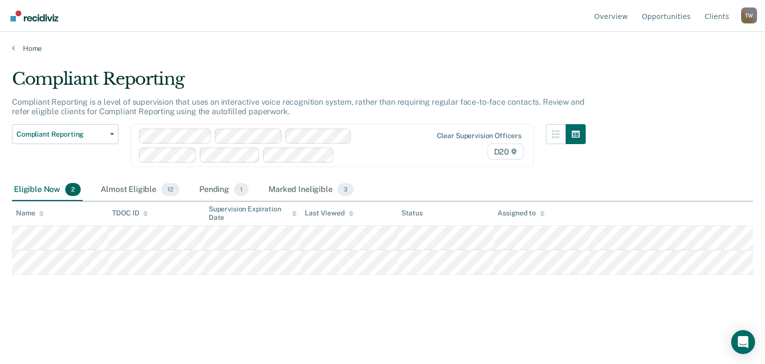
click at [37, 185] on div "Eligible Now 2" at bounding box center [47, 190] width 71 height 22
click at [219, 190] on div "Pending 1" at bounding box center [223, 190] width 53 height 22
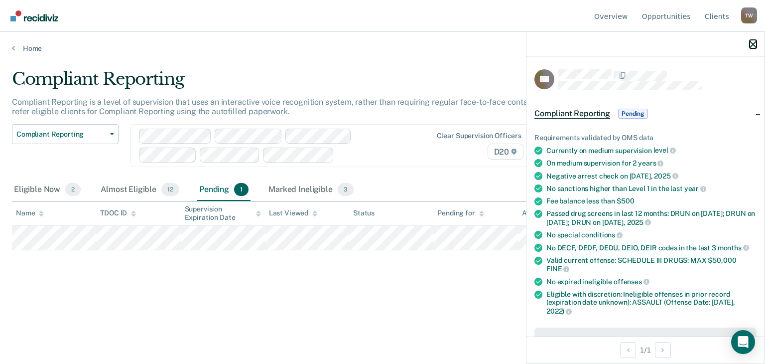
click at [751, 44] on icon "button" at bounding box center [753, 44] width 7 height 7
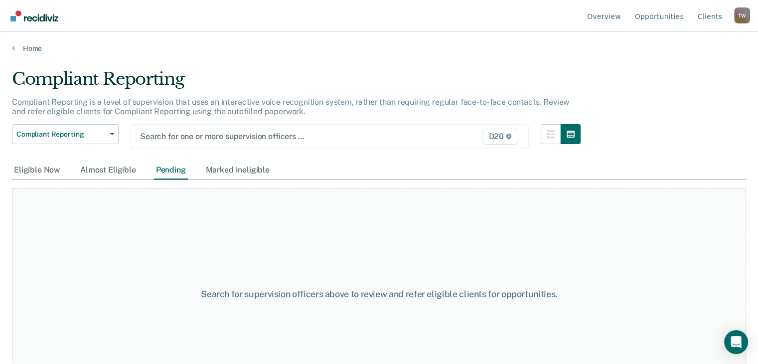
click at [201, 131] on div at bounding box center [272, 135] width 264 height 11
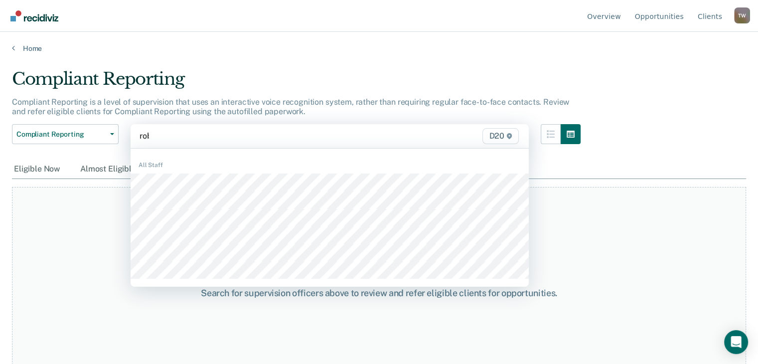
type input "robe"
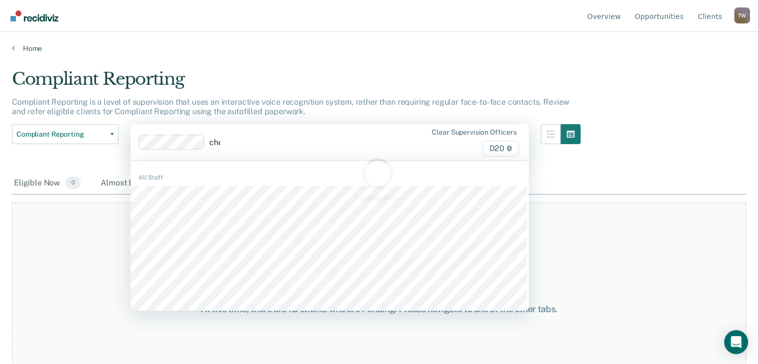
type input "[PERSON_NAME]"
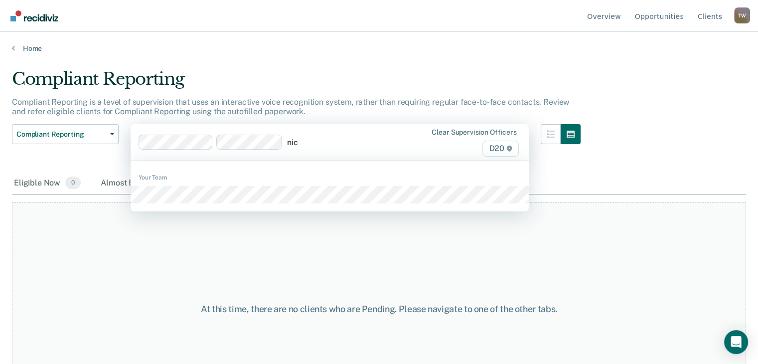
type input "nic"
click at [167, 197] on div "Loading data..." at bounding box center [379, 179] width 702 height 46
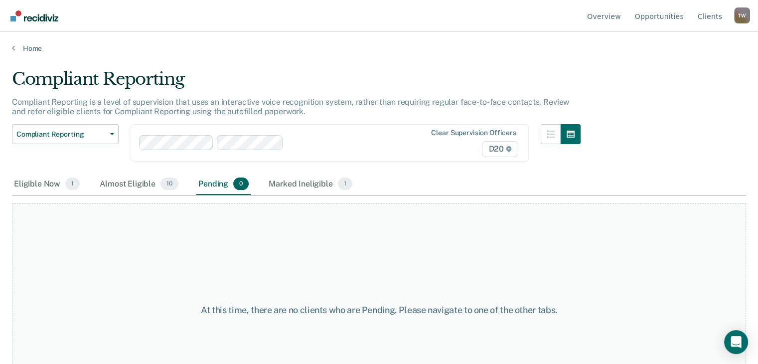
click at [305, 147] on div at bounding box center [345, 142] width 117 height 11
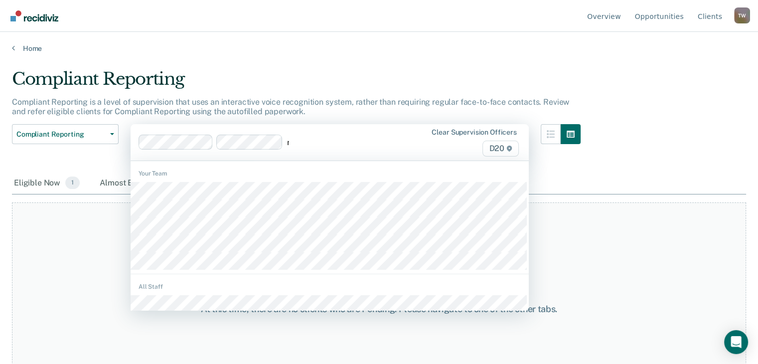
type input "ni"
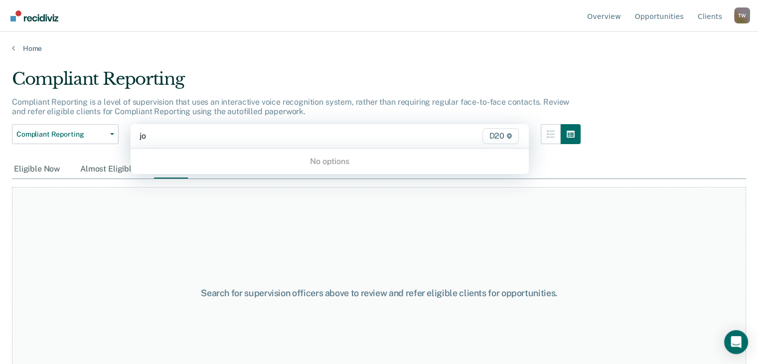
type input "[PERSON_NAME]"
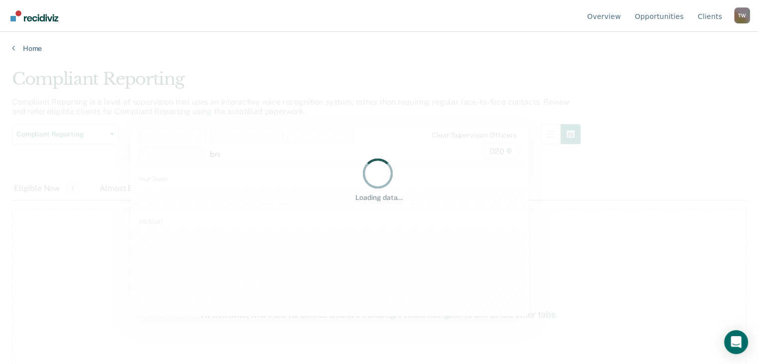
type input "bren"
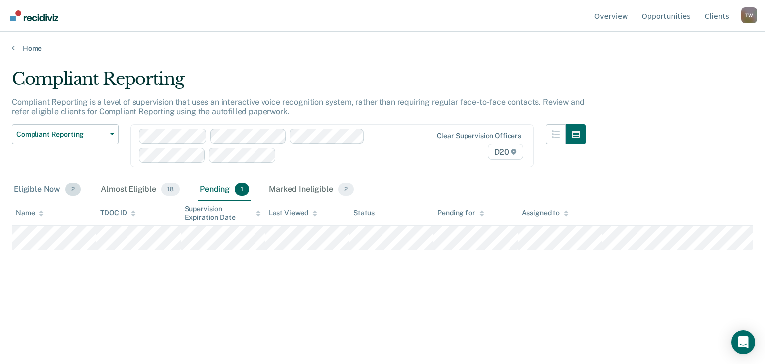
click at [24, 192] on div "Eligible Now 2" at bounding box center [47, 190] width 71 height 22
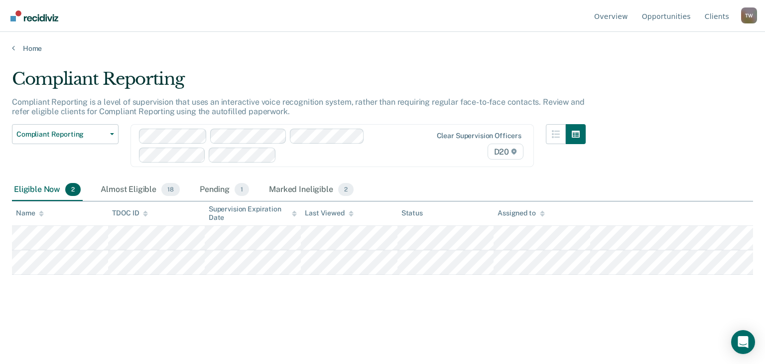
click at [298, 155] on div at bounding box center [344, 154] width 128 height 11
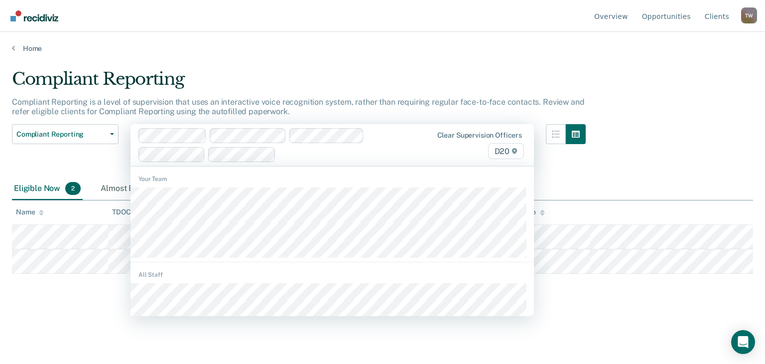
click at [692, 95] on div "Compliant Reporting Compliant Reporting is a level of supervision that uses an …" at bounding box center [382, 179] width 741 height 220
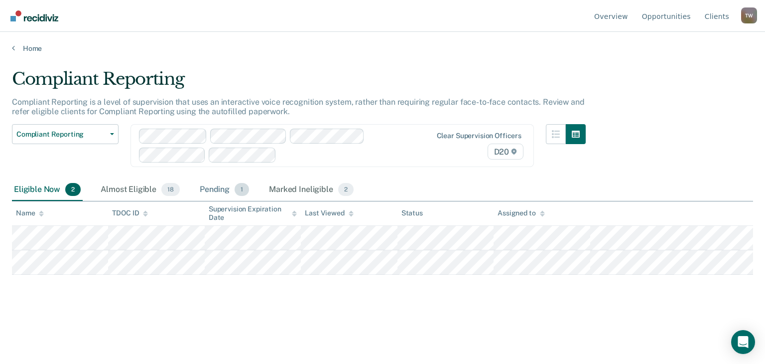
click at [206, 191] on div "Pending 1" at bounding box center [224, 190] width 53 height 22
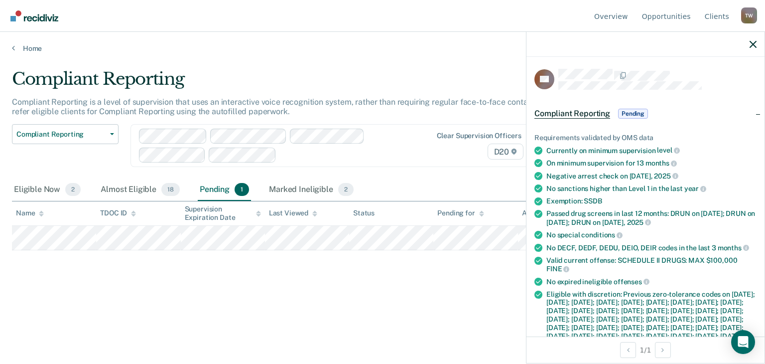
click at [750, 39] on div at bounding box center [645, 44] width 238 height 25
click at [753, 40] on button "button" at bounding box center [753, 44] width 7 height 8
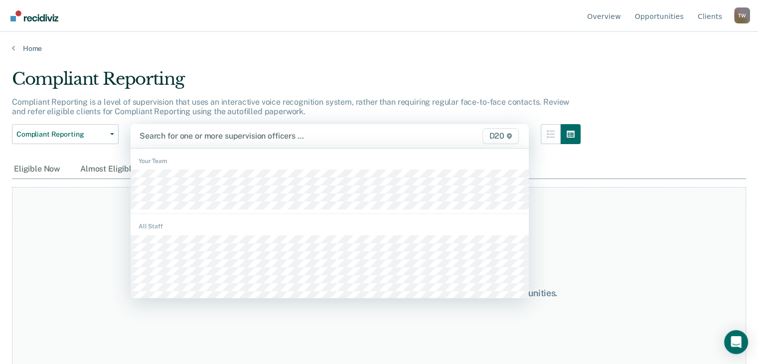
click at [331, 132] on div at bounding box center [271, 135] width 265 height 11
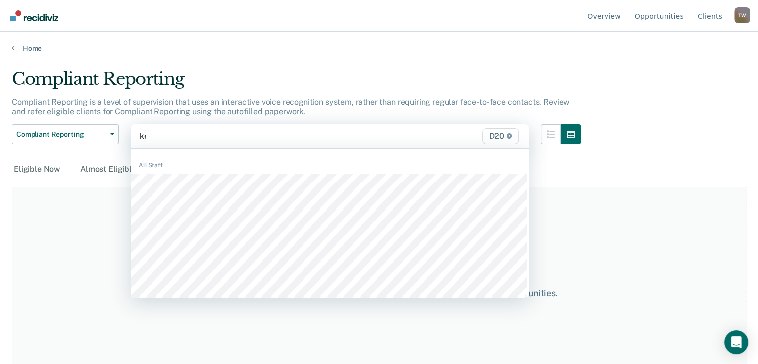
type input "kel"
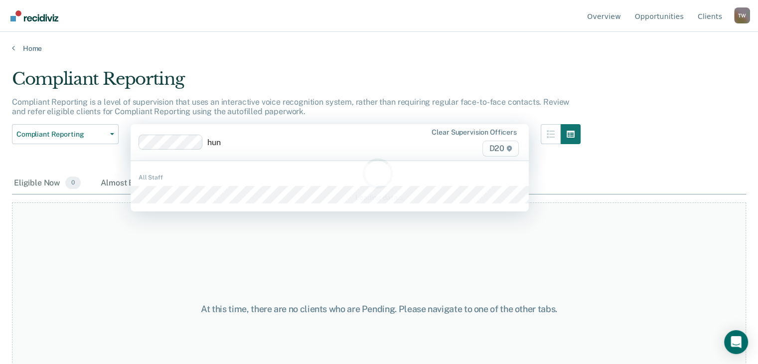
type input "hun"
click at [172, 200] on div "Loading data..." at bounding box center [379, 179] width 702 height 46
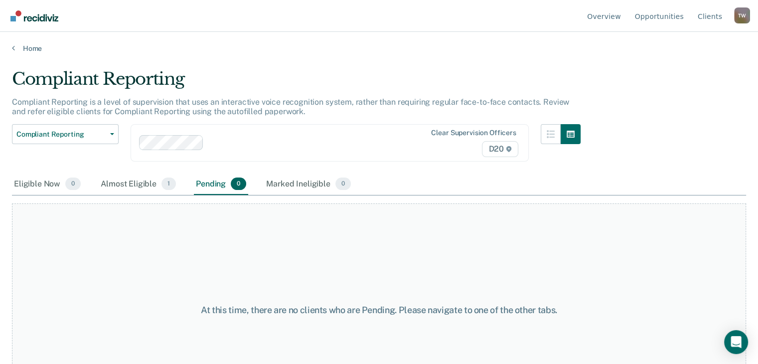
click at [222, 152] on div "Clear supervision officers D20" at bounding box center [329, 142] width 398 height 37
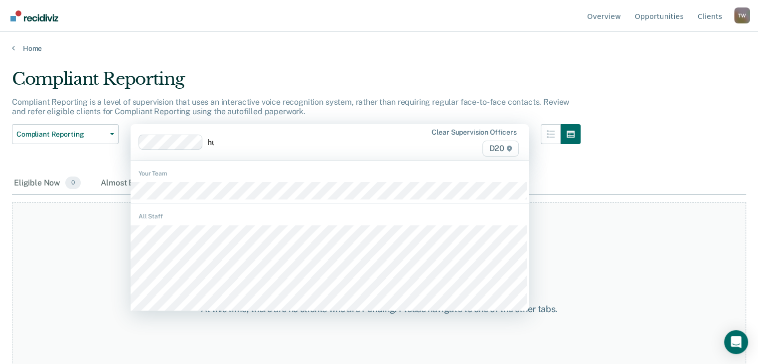
type input "hun"
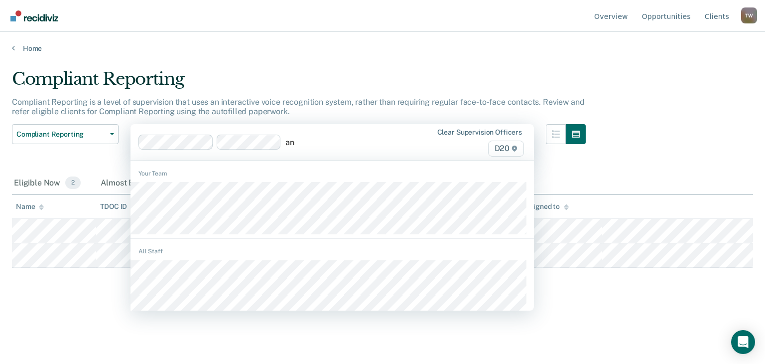
type input "ant"
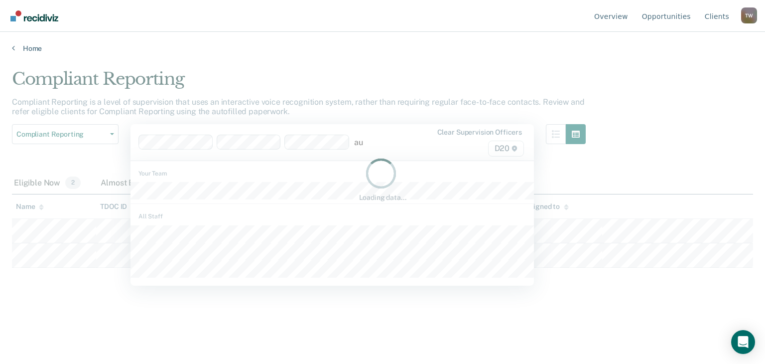
type input "au"
click at [154, 195] on div "Loading data..." at bounding box center [382, 179] width 709 height 46
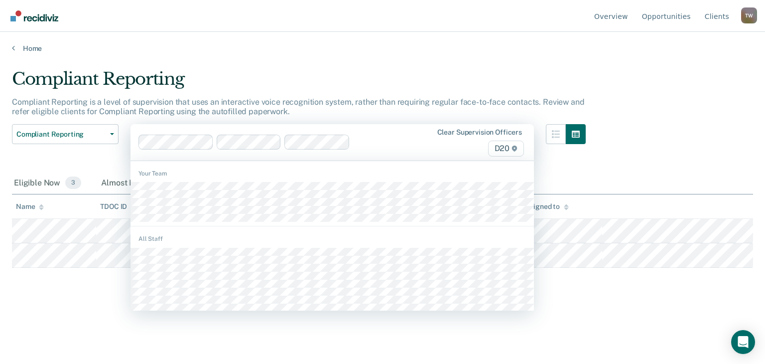
click at [365, 147] on div at bounding box center [381, 141] width 54 height 11
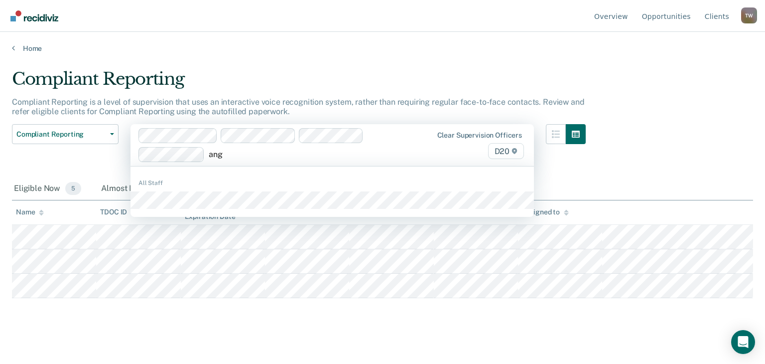
type input "ange"
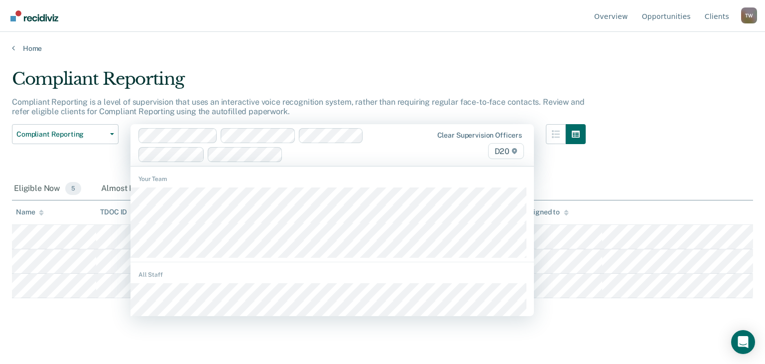
click at [334, 158] on div at bounding box center [348, 153] width 122 height 11
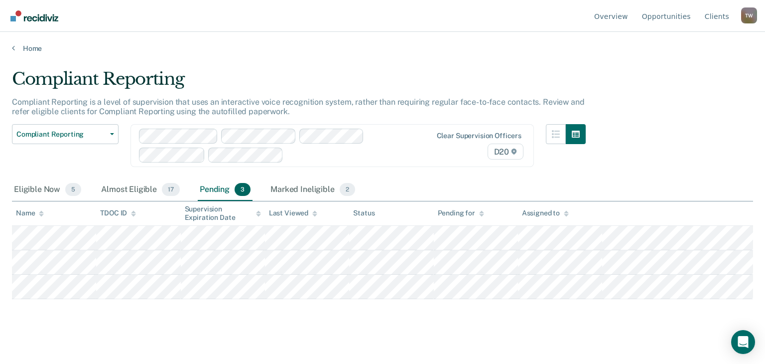
click at [348, 154] on div at bounding box center [347, 154] width 121 height 11
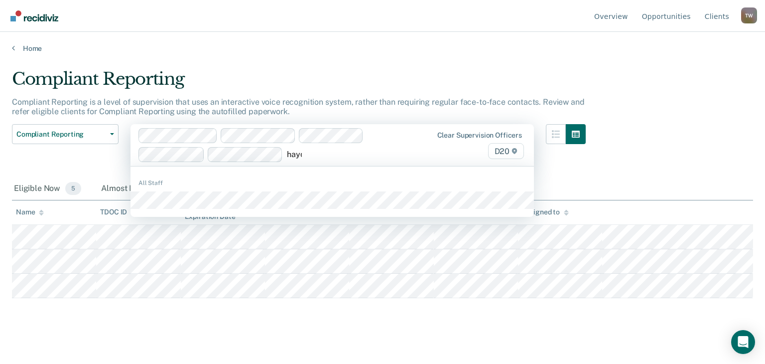
type input "[PERSON_NAME]"
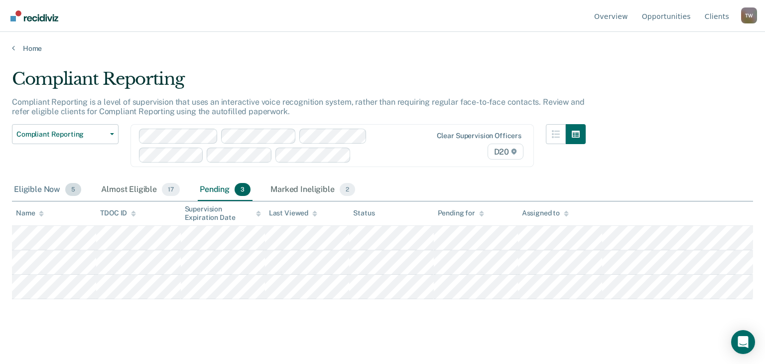
click at [39, 190] on div "Eligible Now 5" at bounding box center [47, 190] width 71 height 22
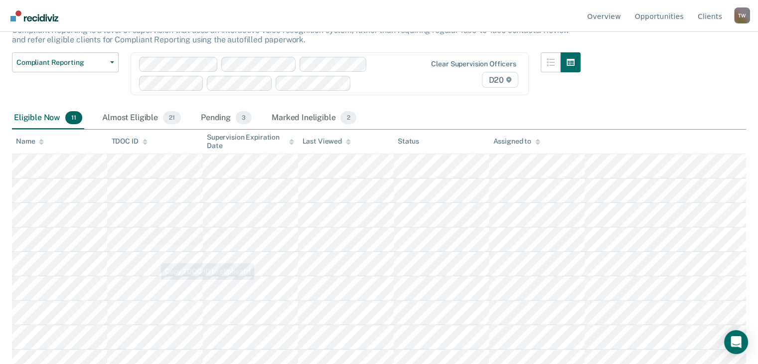
scroll to position [129, 0]
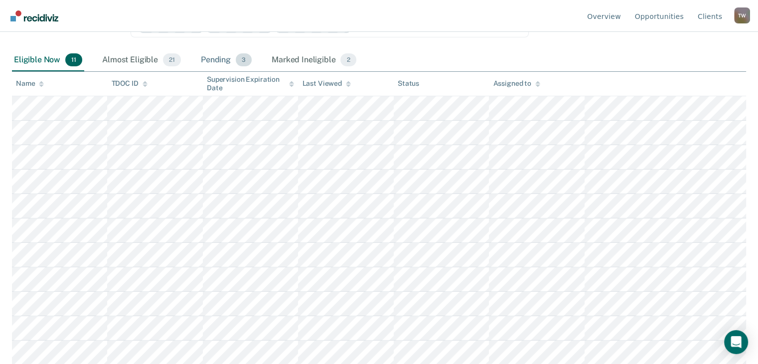
click at [207, 58] on div "Pending 3" at bounding box center [226, 60] width 55 height 22
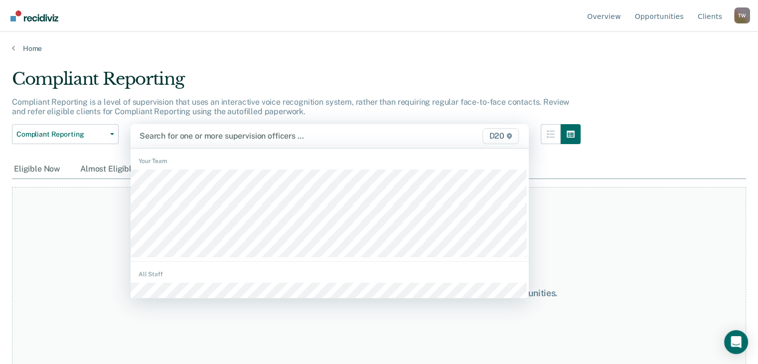
click at [190, 133] on div at bounding box center [271, 135] width 265 height 11
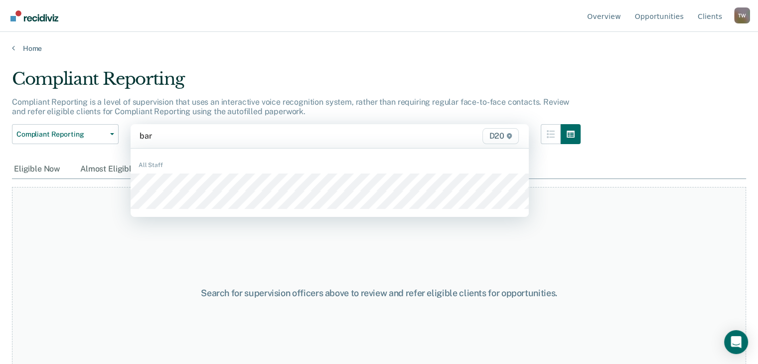
type input "bart"
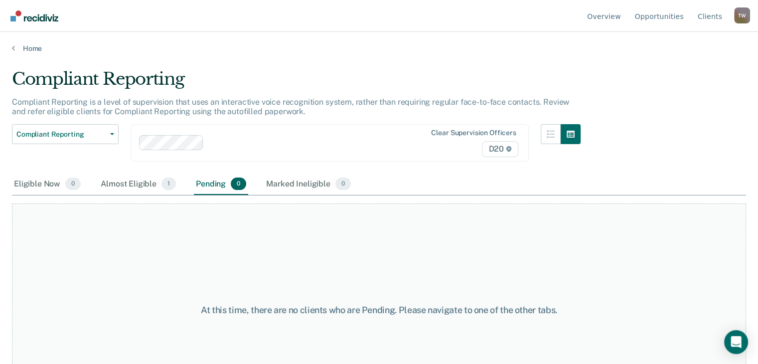
click at [231, 149] on div "Clear supervision officers D20" at bounding box center [329, 142] width 398 height 37
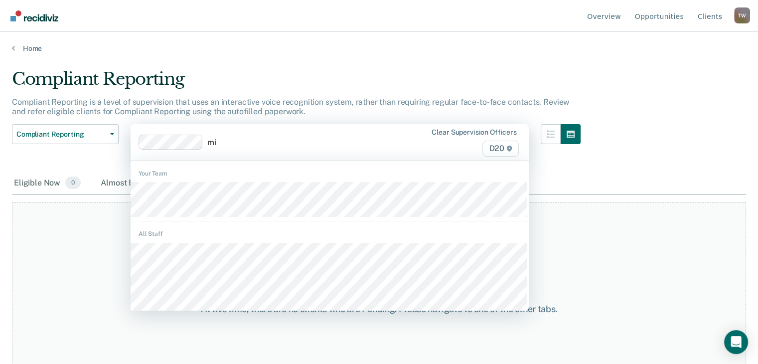
type input "mic"
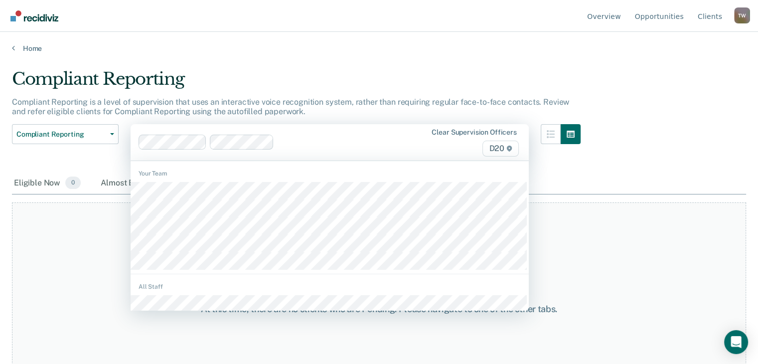
click at [311, 133] on div "Clear supervision officers D20" at bounding box center [329, 142] width 398 height 36
type input "mar"
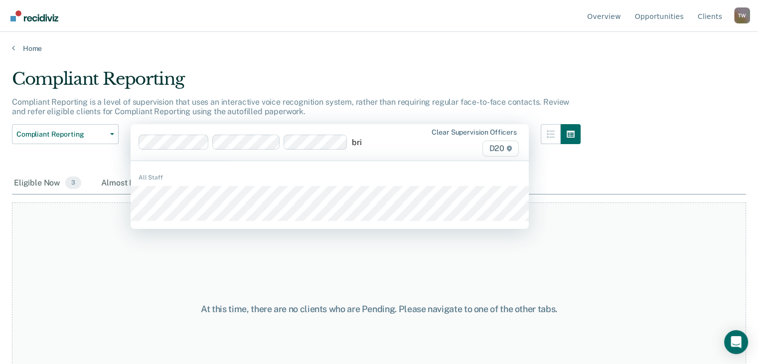
type input "brit"
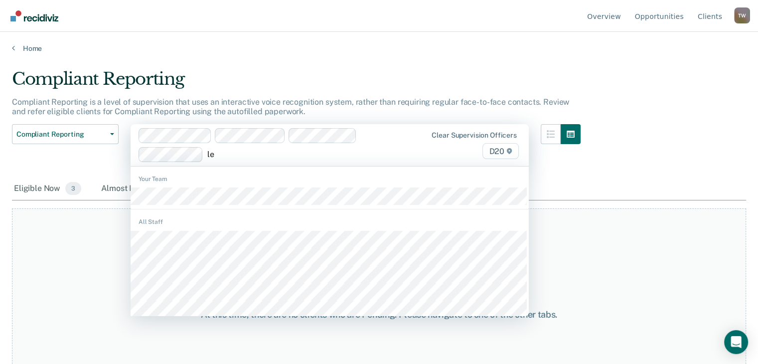
type input "l"
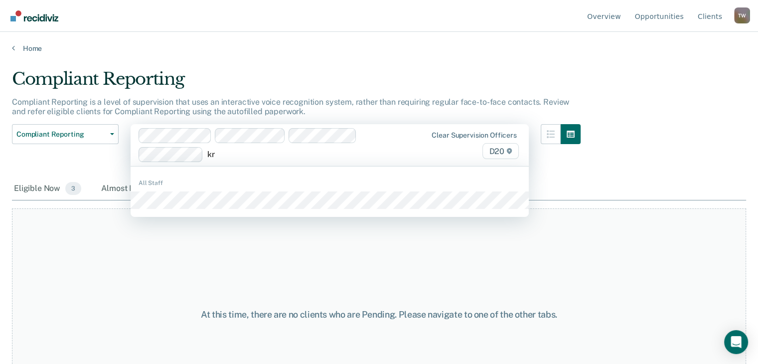
type input "kri"
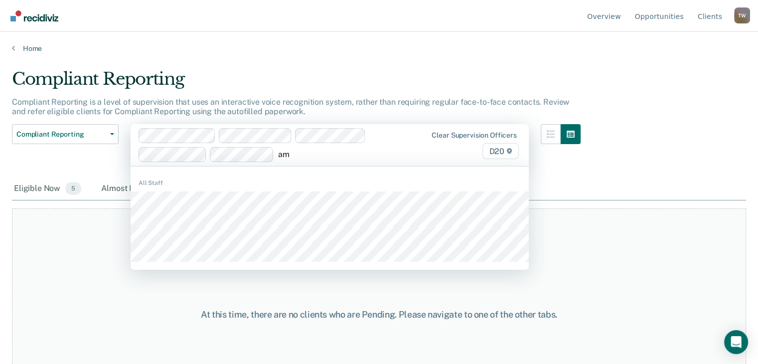
type input "ama"
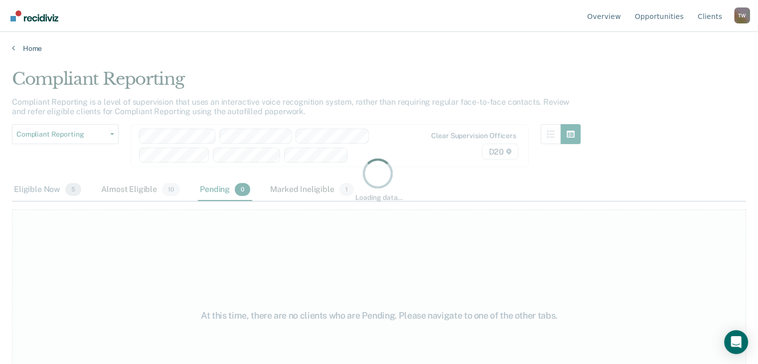
click at [26, 192] on div "Loading data..." at bounding box center [379, 179] width 734 height 220
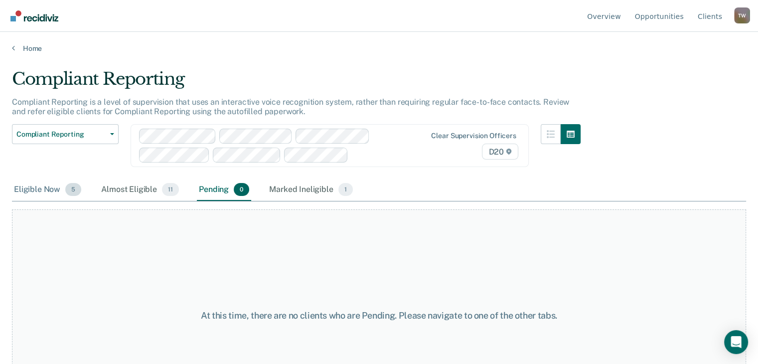
click at [19, 187] on div "Eligible Now 5" at bounding box center [47, 190] width 71 height 22
